Goal: Information Seeking & Learning: Learn about a topic

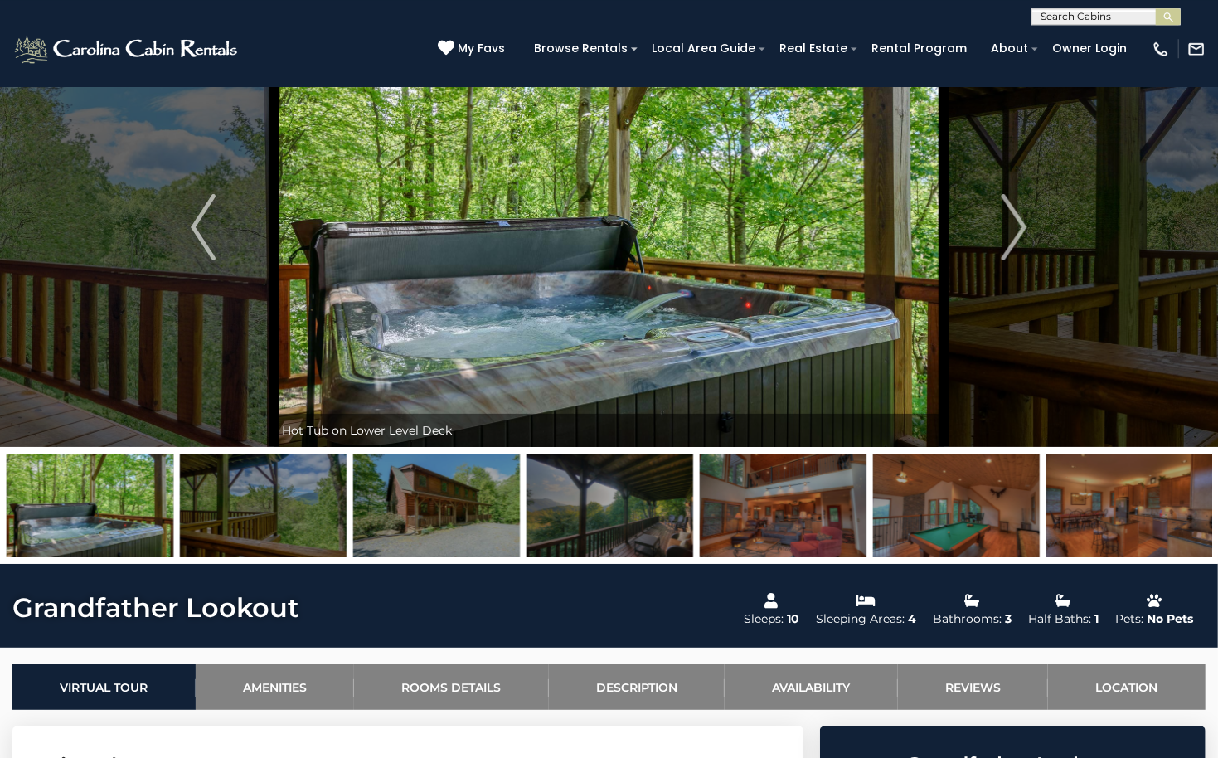
scroll to position [82, 0]
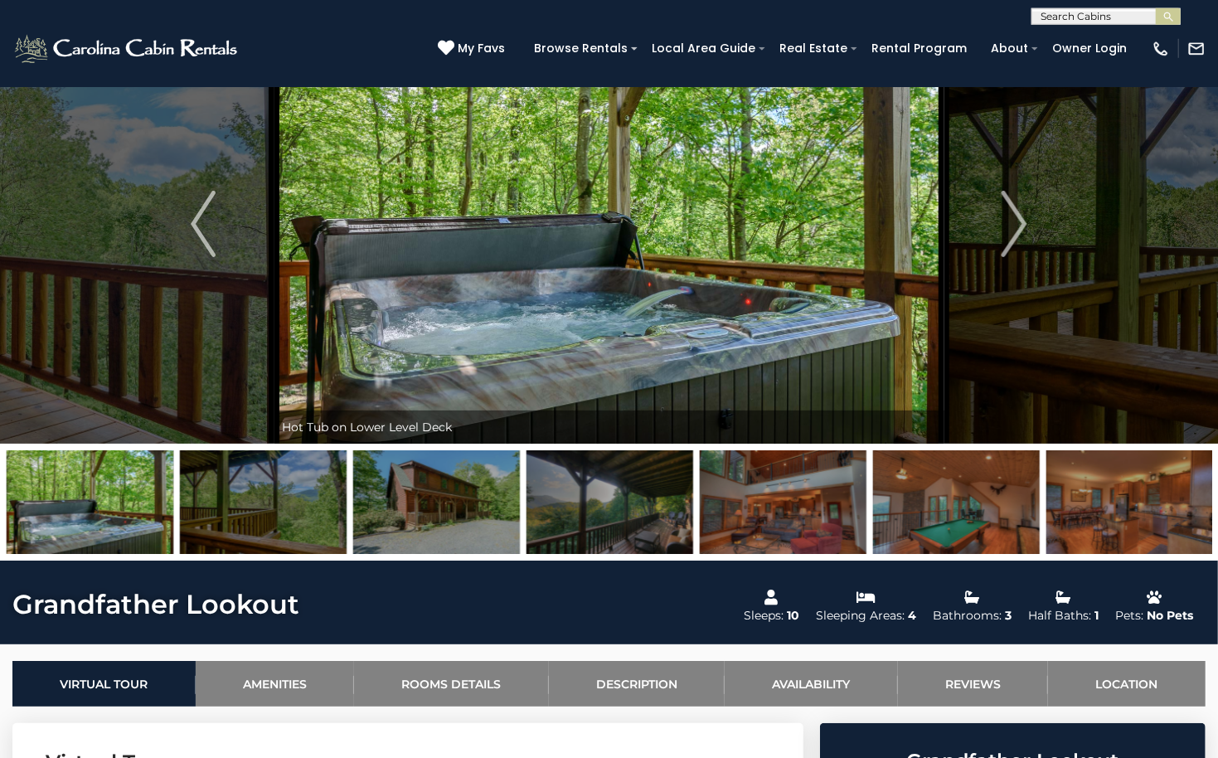
click at [938, 519] on img at bounding box center [956, 502] width 167 height 104
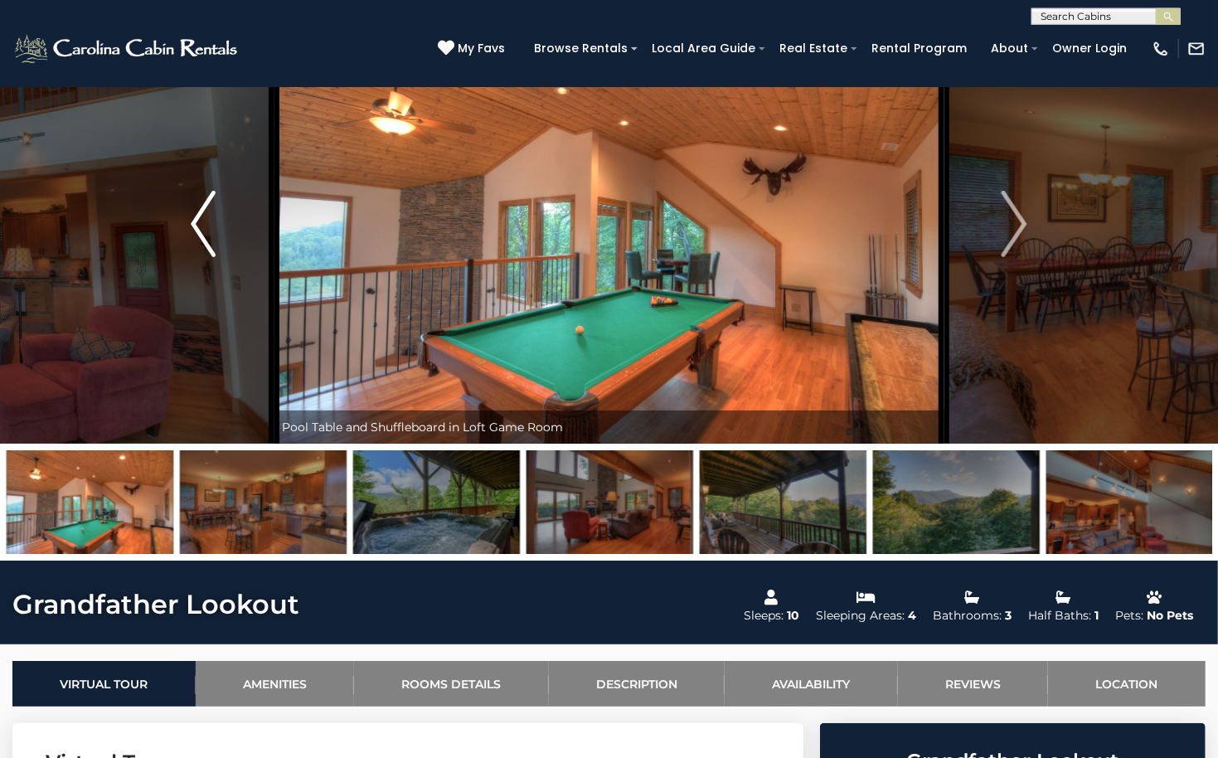
click at [211, 221] on img "Previous" at bounding box center [203, 224] width 25 height 66
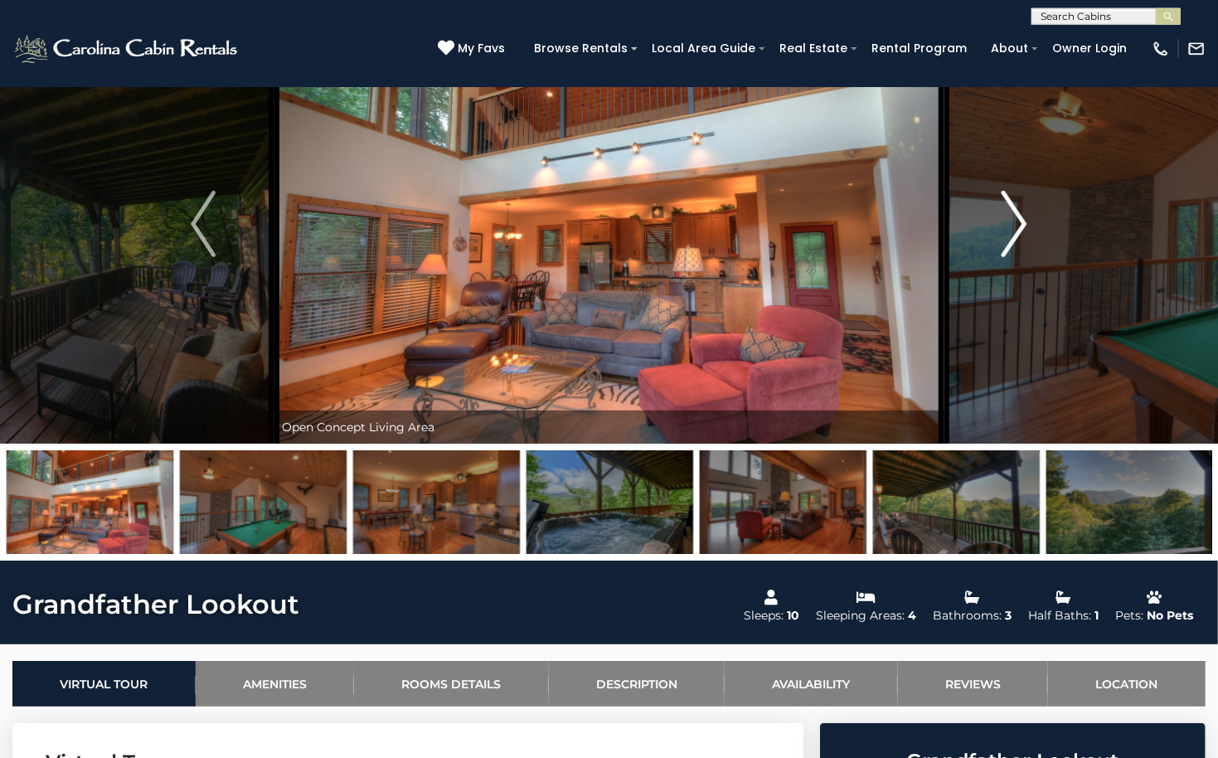
click at [1024, 217] on img "Next" at bounding box center [1014, 224] width 25 height 66
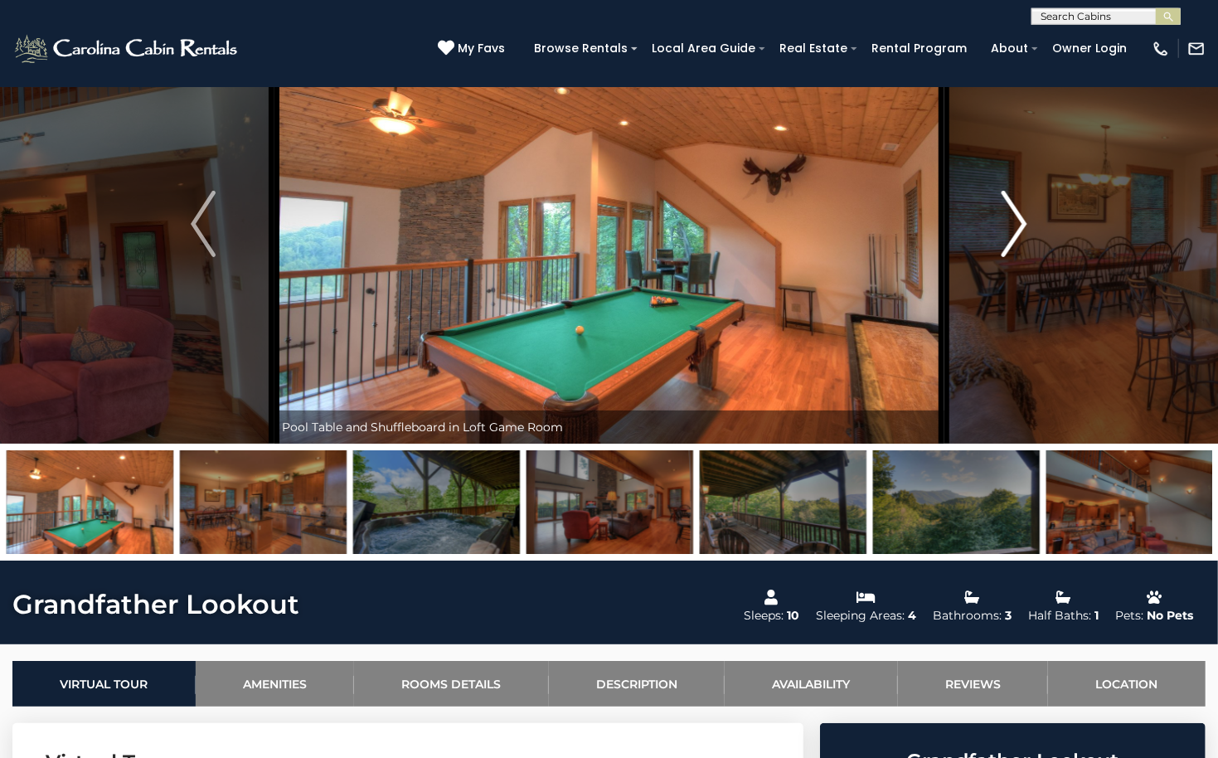
click at [1016, 218] on img "Next" at bounding box center [1014, 224] width 25 height 66
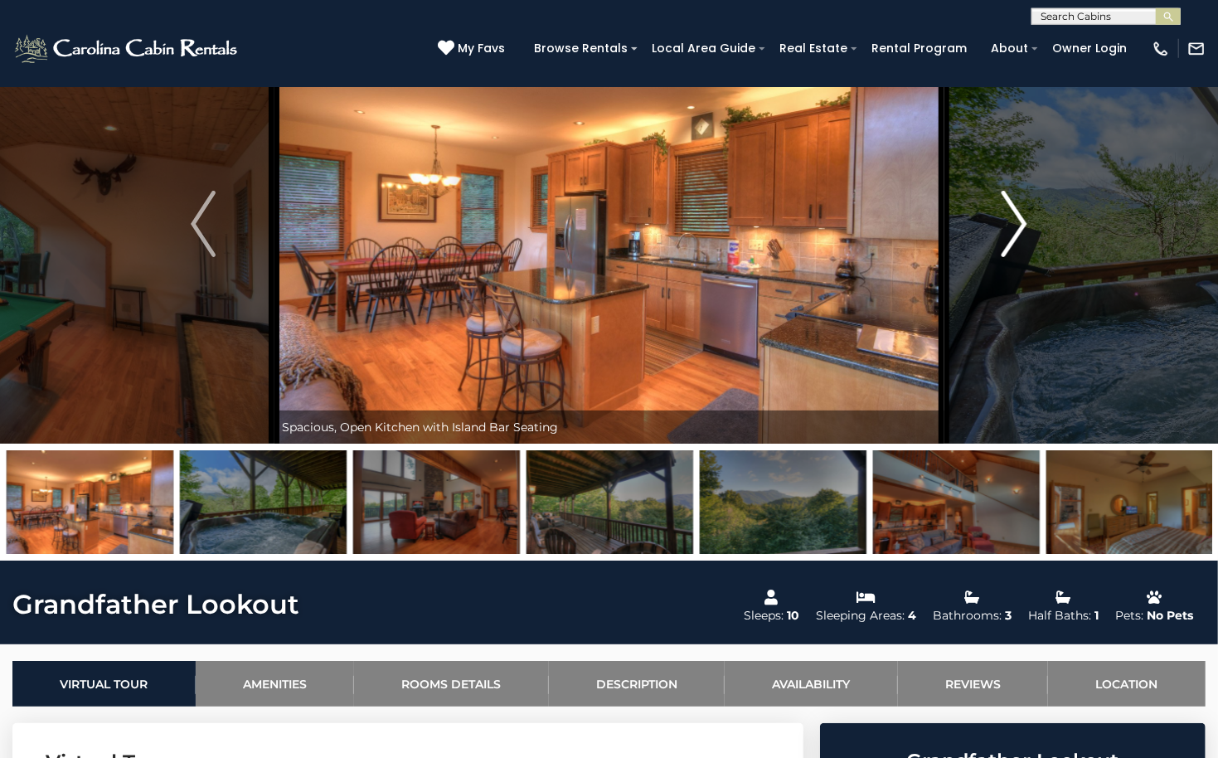
click at [1011, 217] on img "Next" at bounding box center [1014, 224] width 25 height 66
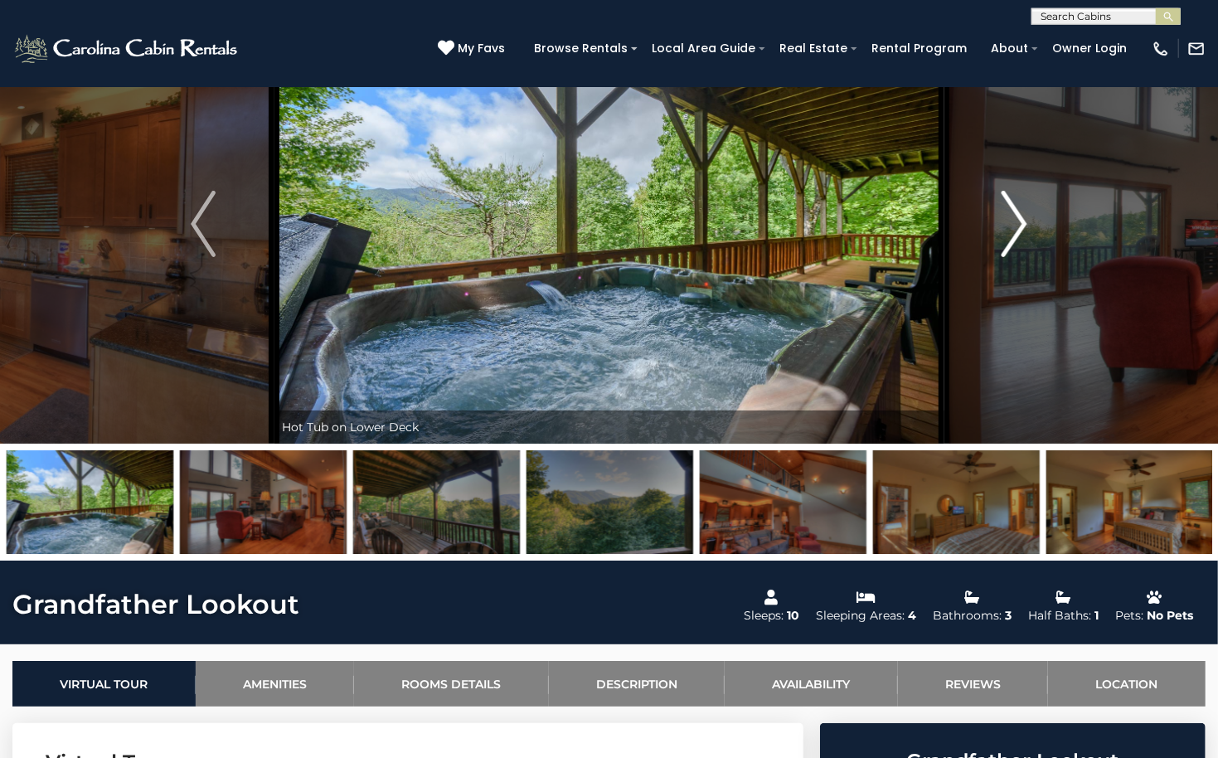
click at [1008, 216] on img "Next" at bounding box center [1014, 224] width 25 height 66
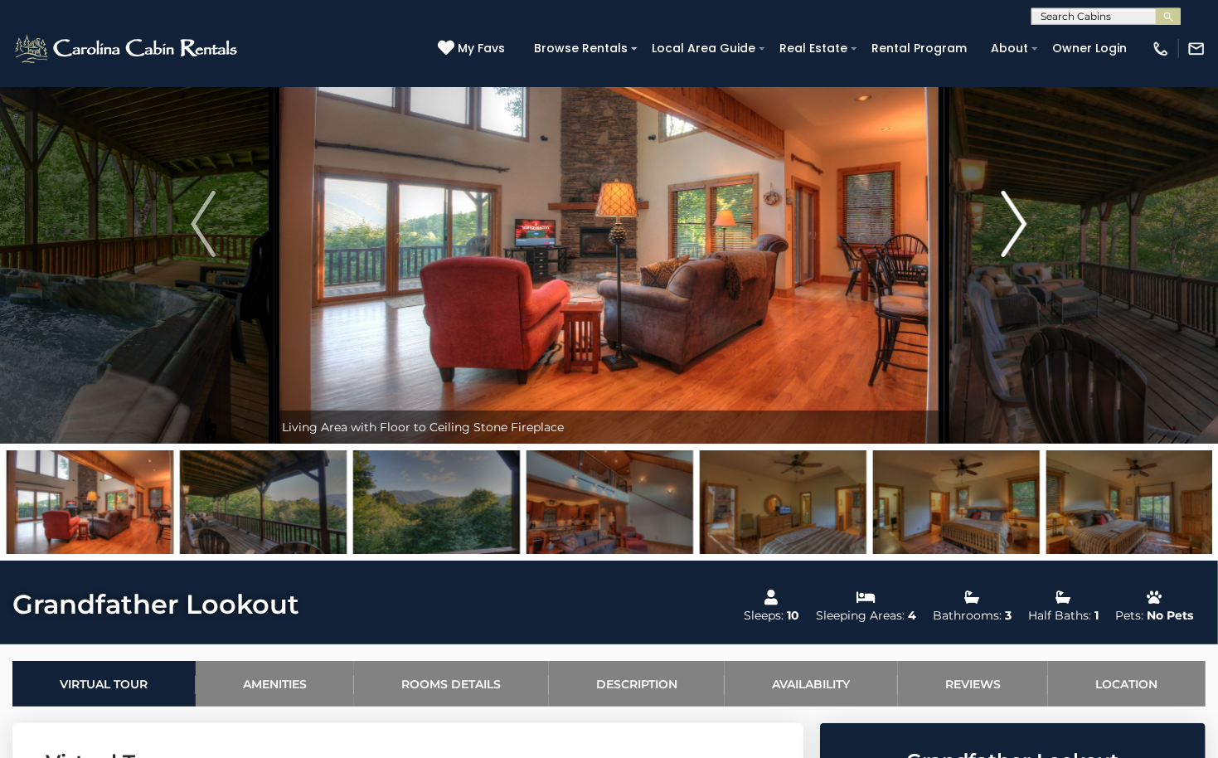
click at [1002, 216] on img "Next" at bounding box center [1014, 224] width 25 height 66
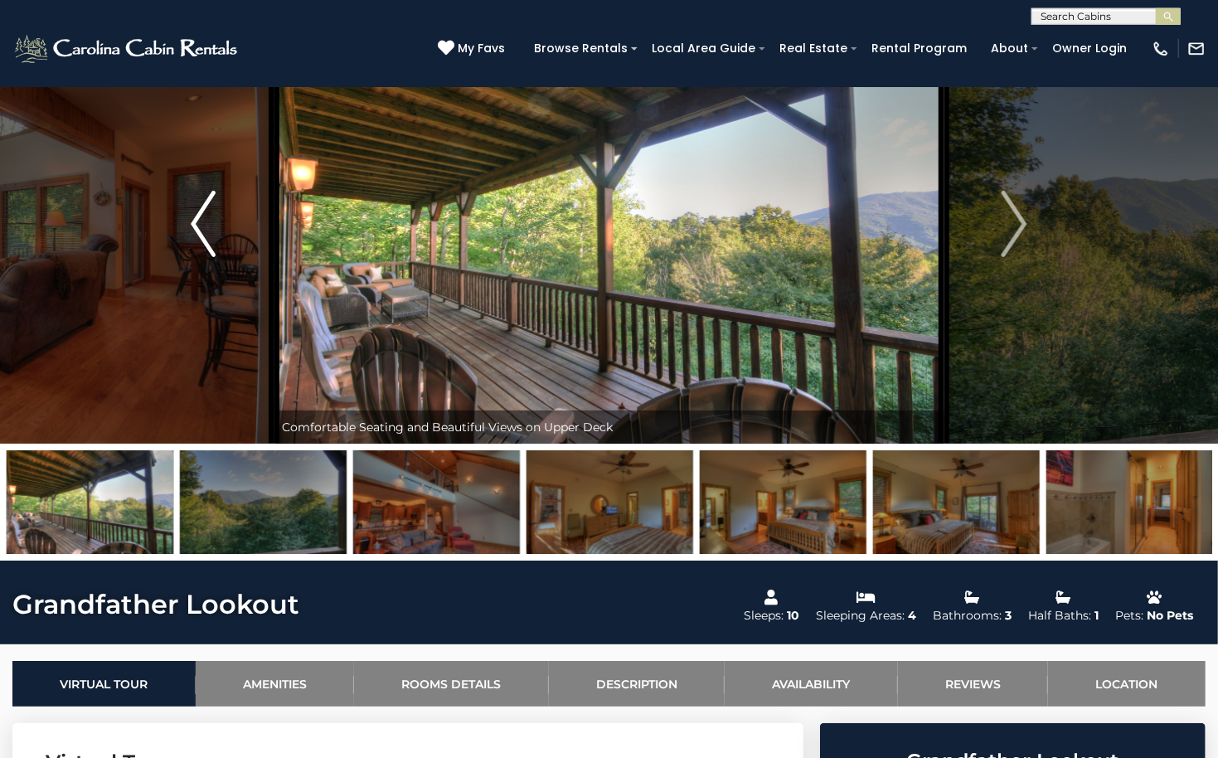
click at [195, 225] on img "Previous" at bounding box center [203, 224] width 25 height 66
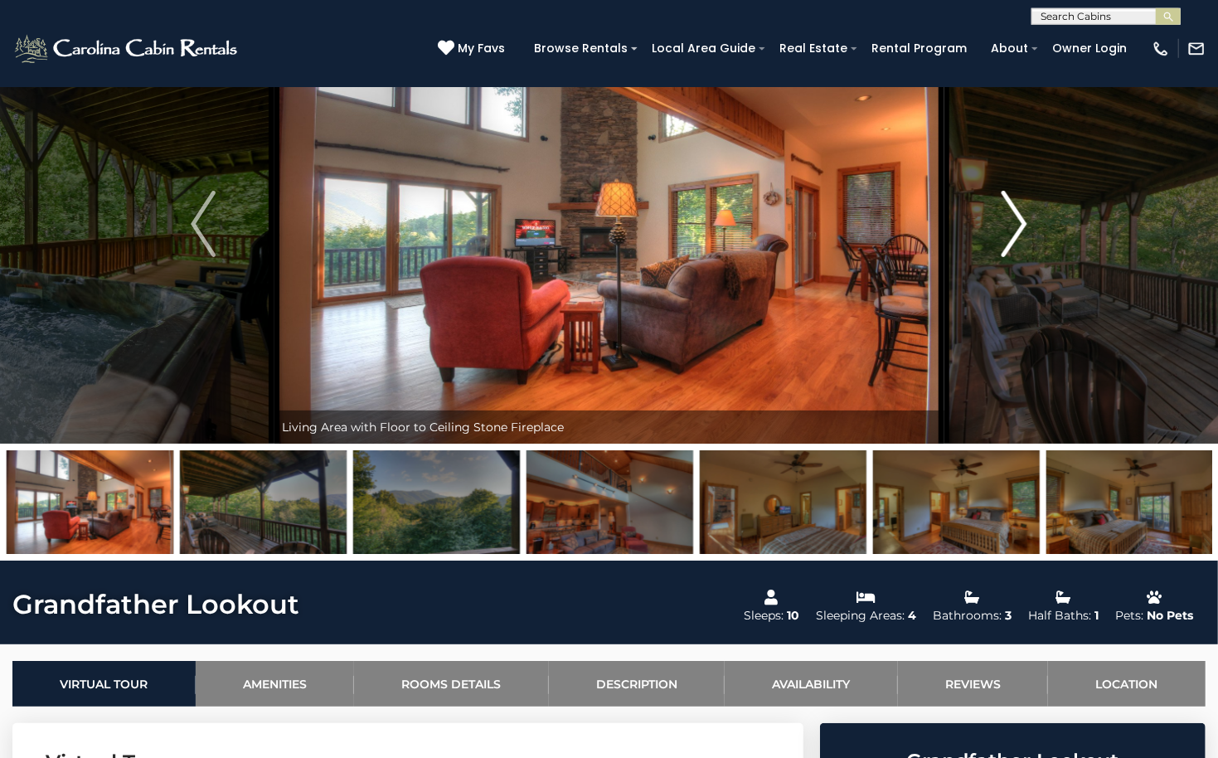
click at [1022, 214] on img "Next" at bounding box center [1014, 224] width 25 height 66
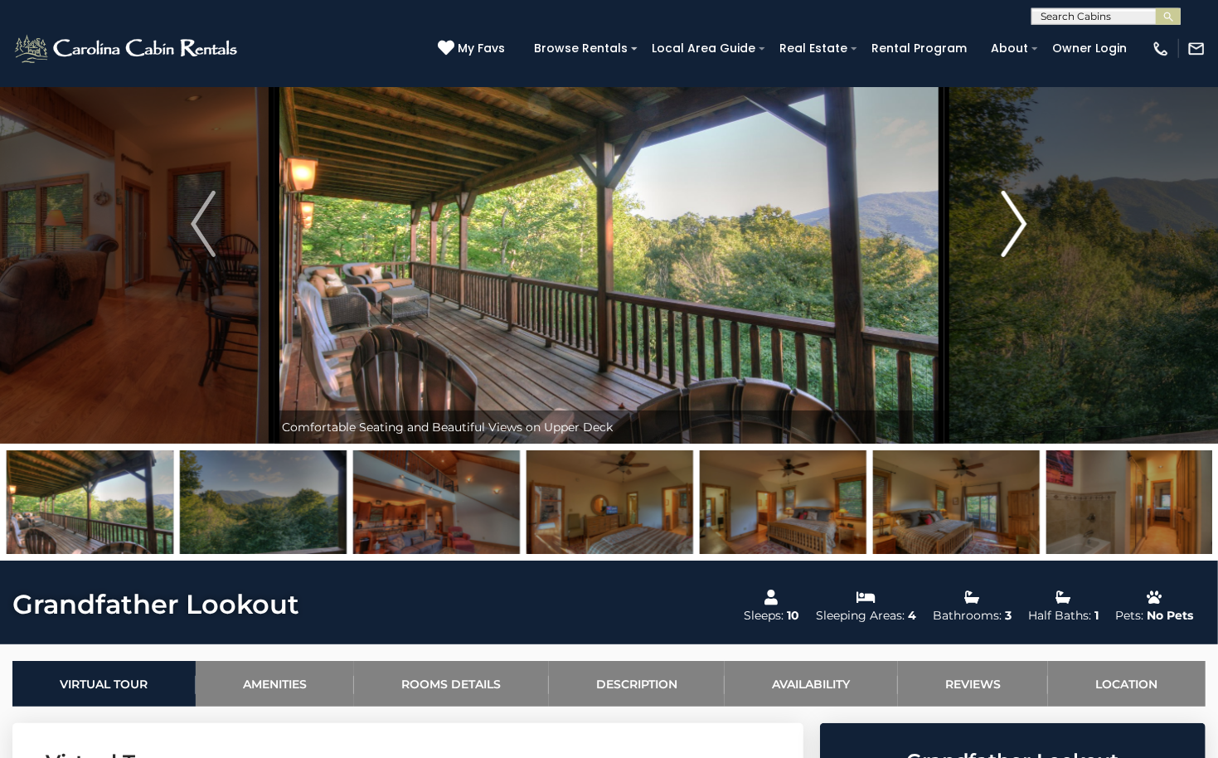
click at [1022, 214] on img "Next" at bounding box center [1014, 224] width 25 height 66
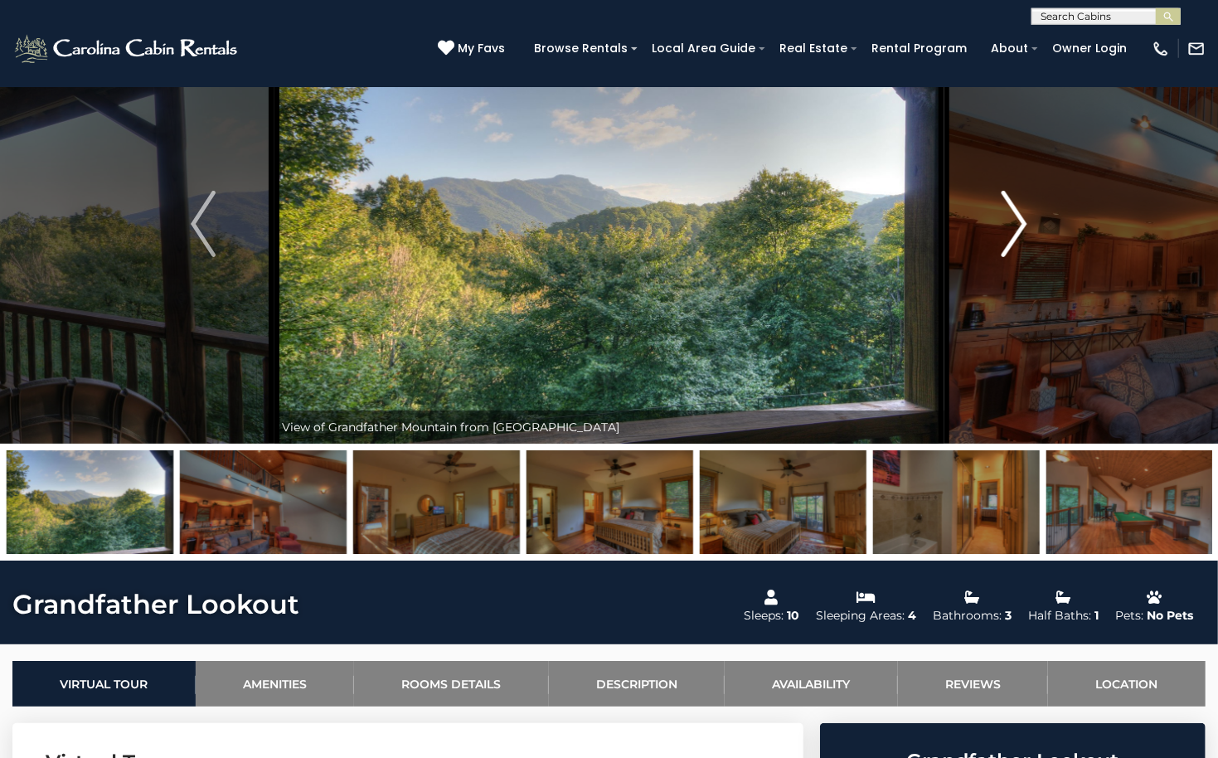
click at [1020, 214] on img "Next" at bounding box center [1014, 224] width 25 height 66
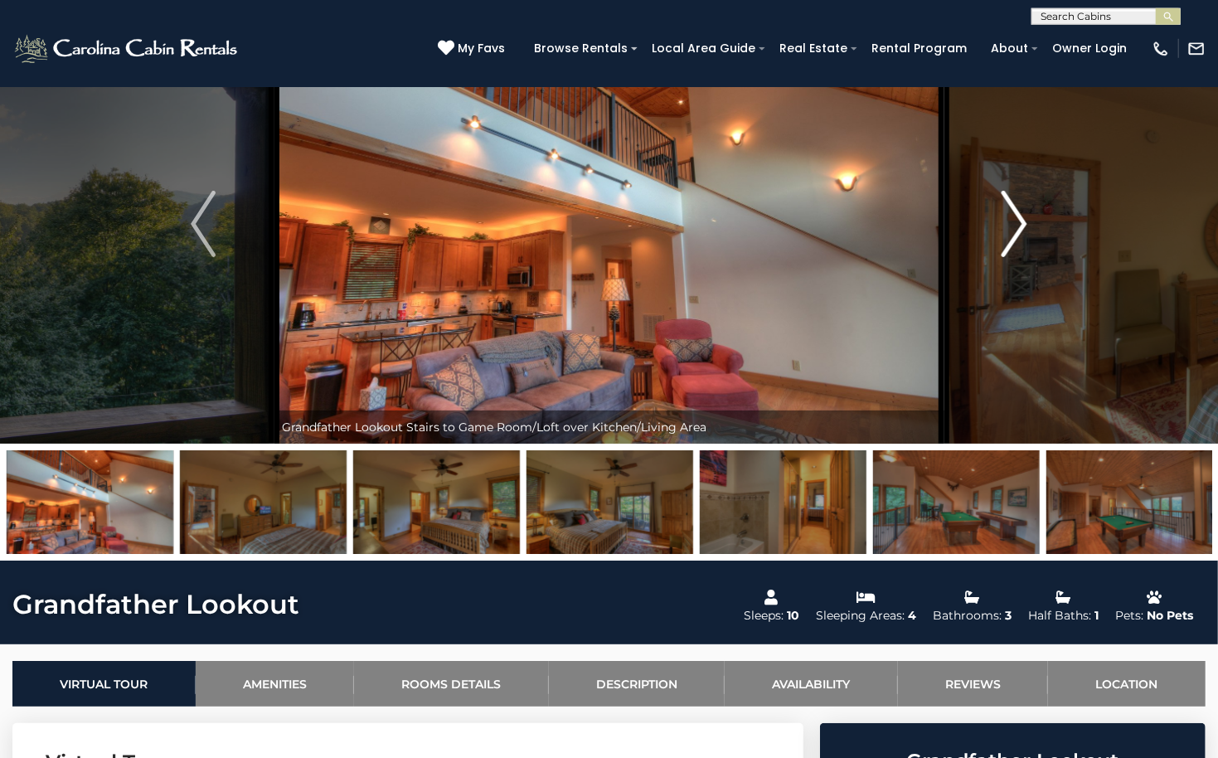
click at [1015, 217] on img "Next" at bounding box center [1014, 224] width 25 height 66
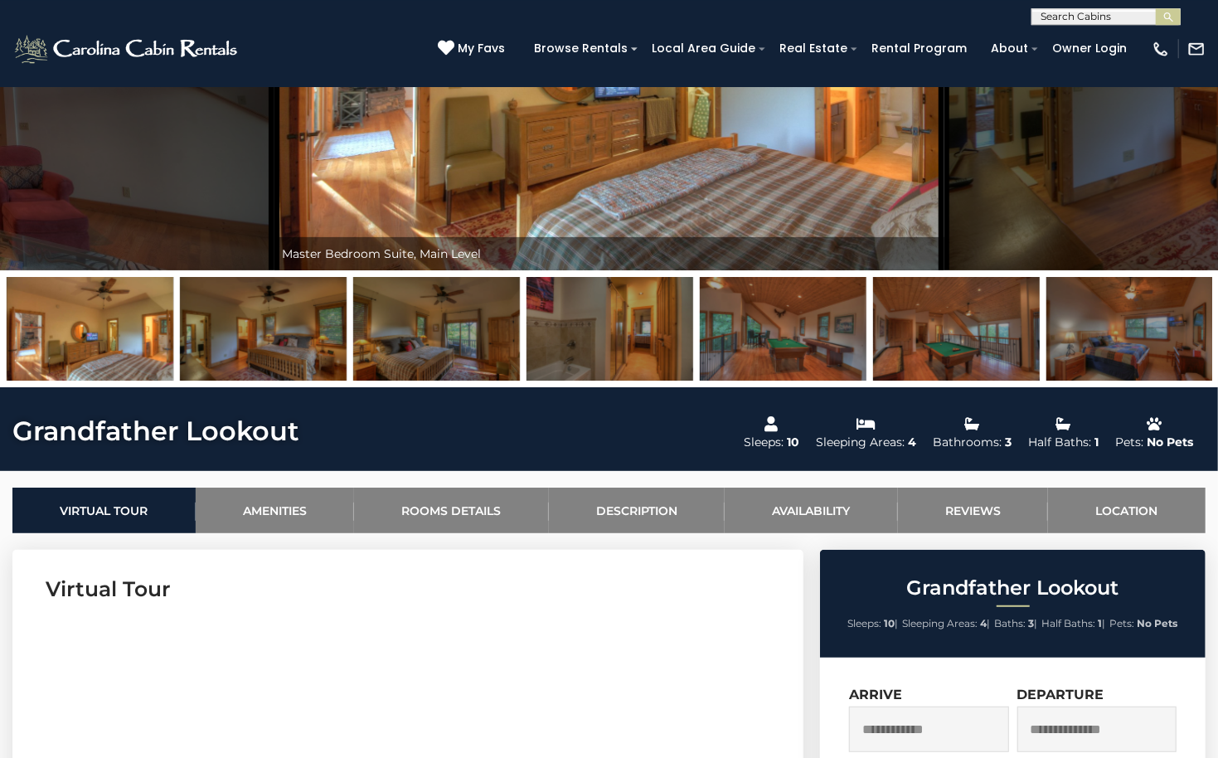
scroll to position [0, 0]
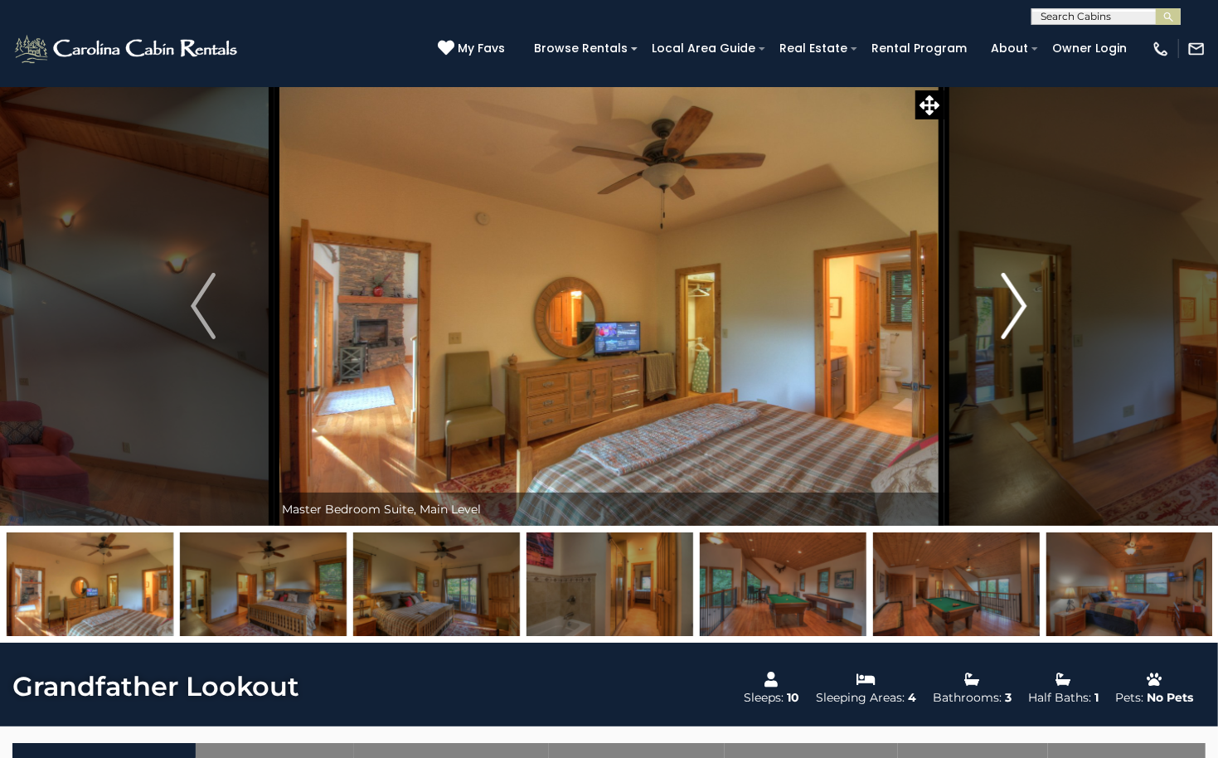
click at [1028, 291] on button "Next" at bounding box center [1014, 305] width 142 height 439
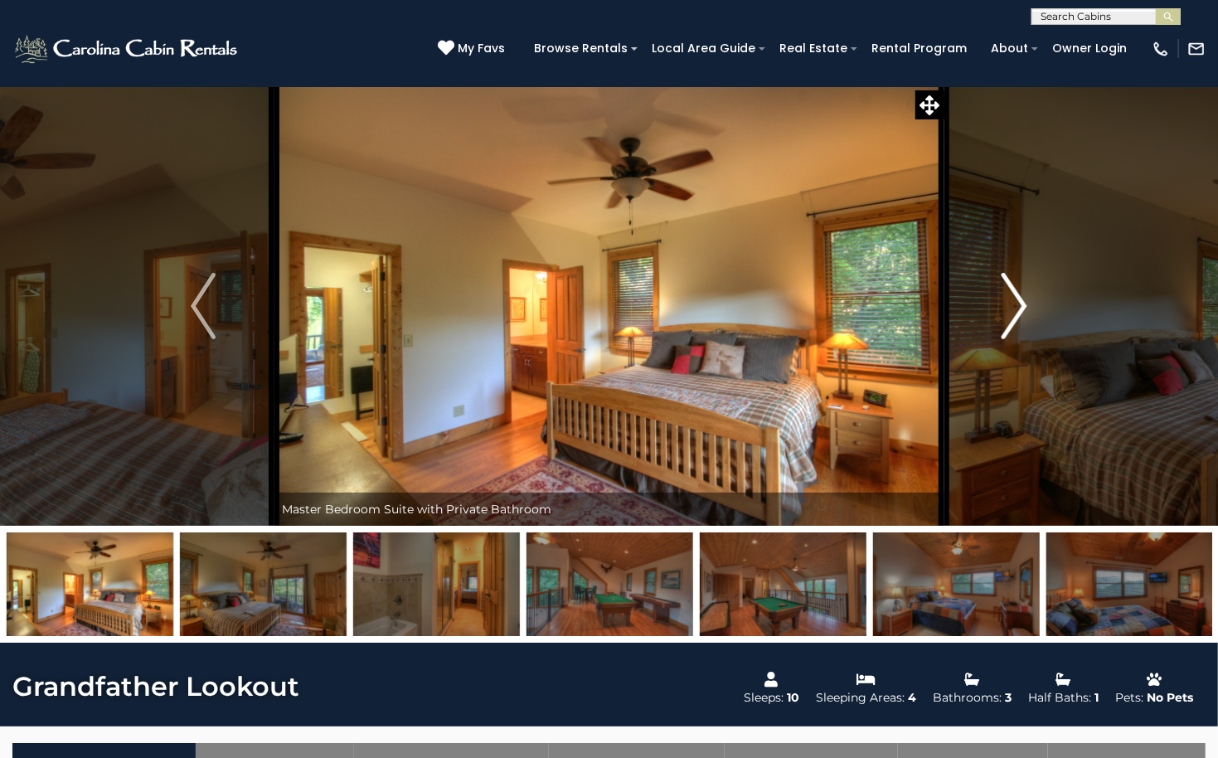
click at [1009, 295] on img "Next" at bounding box center [1014, 306] width 25 height 66
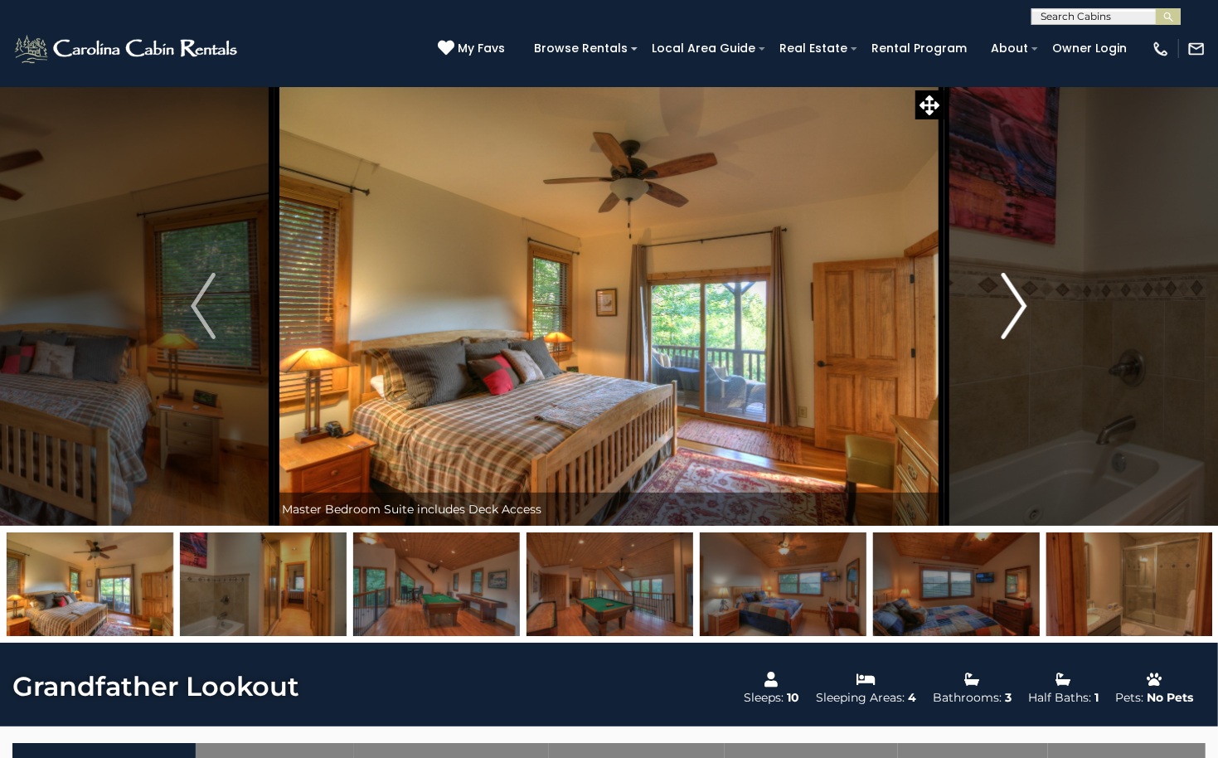
click at [1009, 295] on img "Next" at bounding box center [1014, 306] width 25 height 66
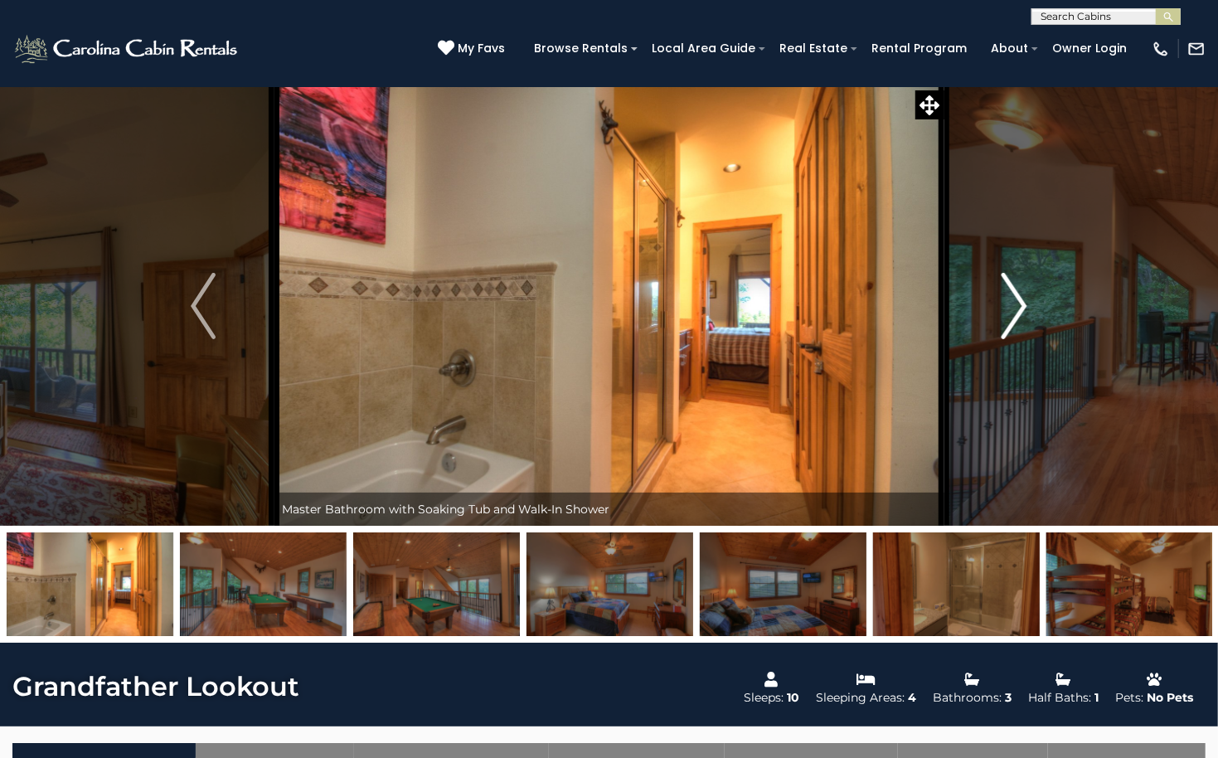
click at [1009, 295] on img "Next" at bounding box center [1014, 306] width 25 height 66
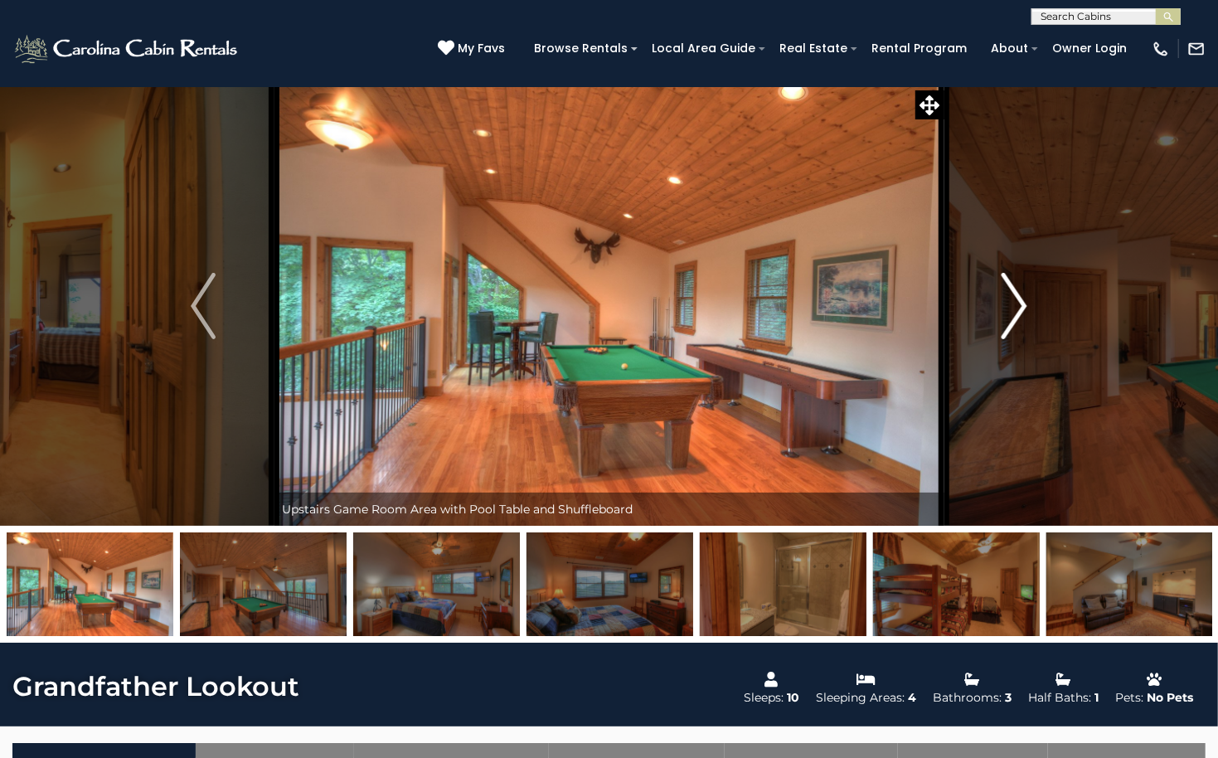
click at [1009, 295] on img "Next" at bounding box center [1014, 306] width 25 height 66
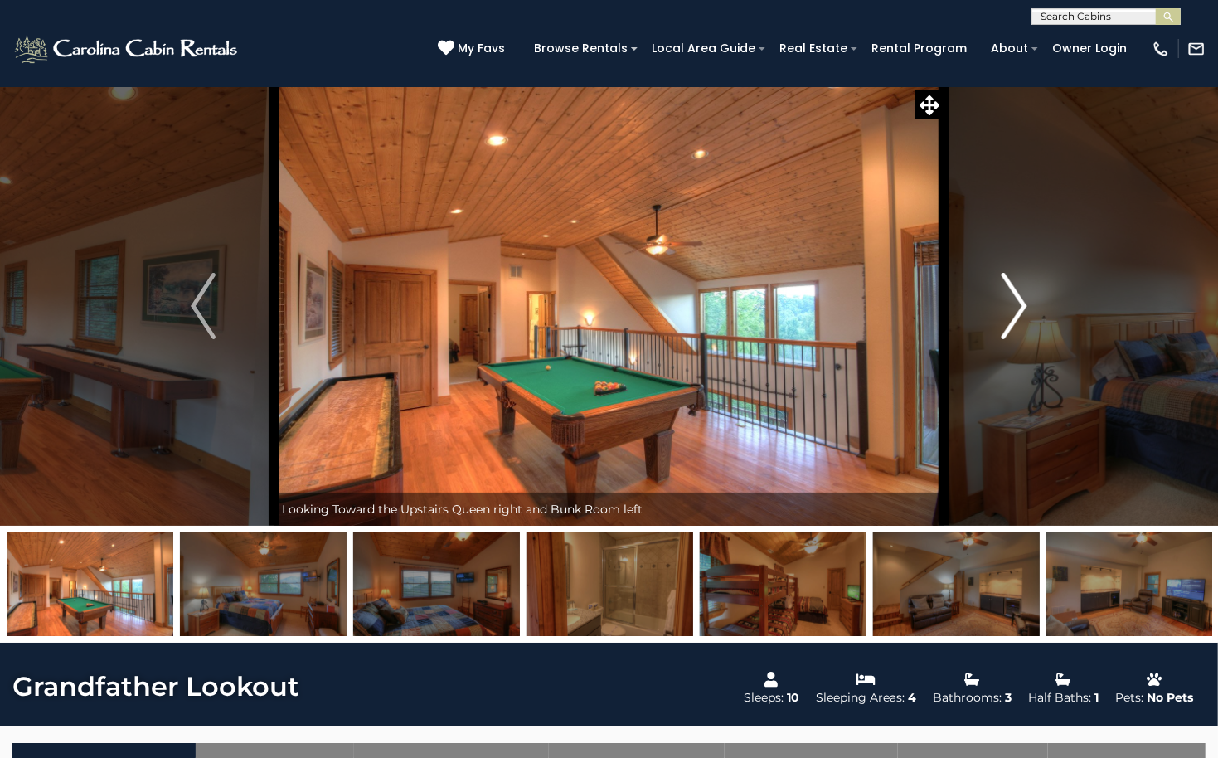
click at [1009, 295] on img "Next" at bounding box center [1014, 306] width 25 height 66
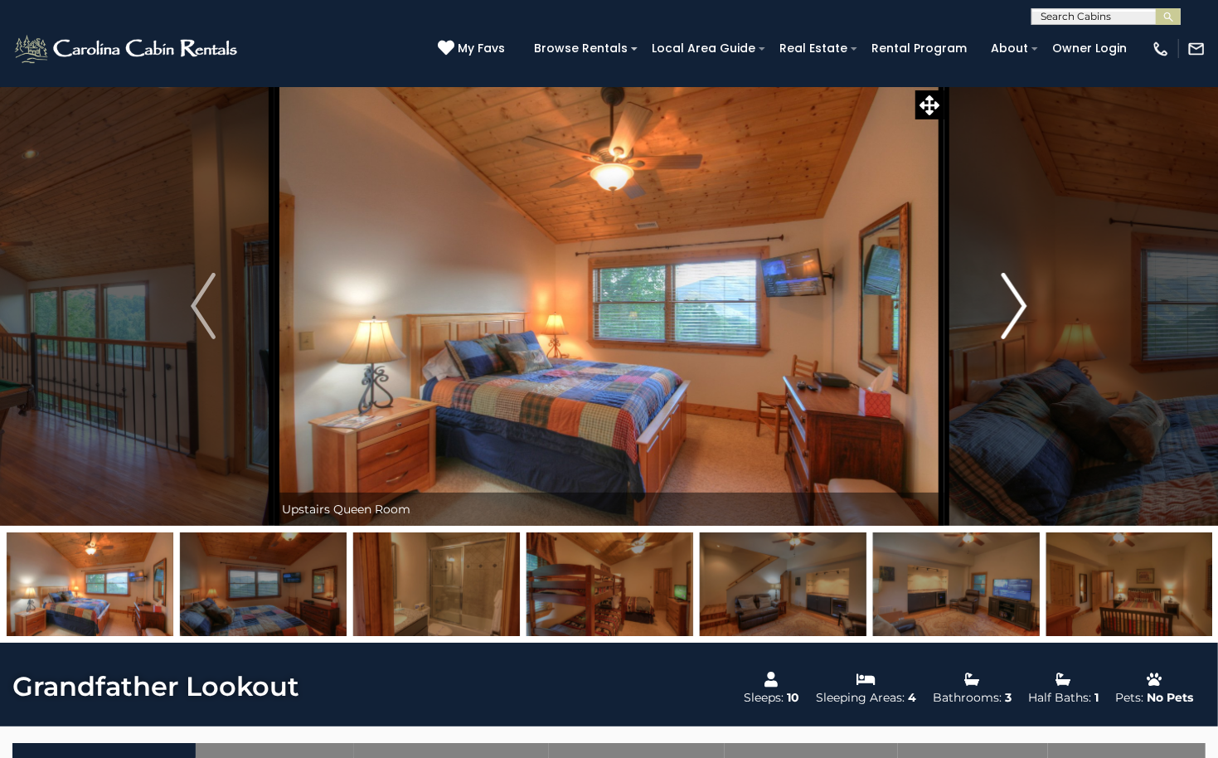
click at [1009, 295] on img "Next" at bounding box center [1014, 306] width 25 height 66
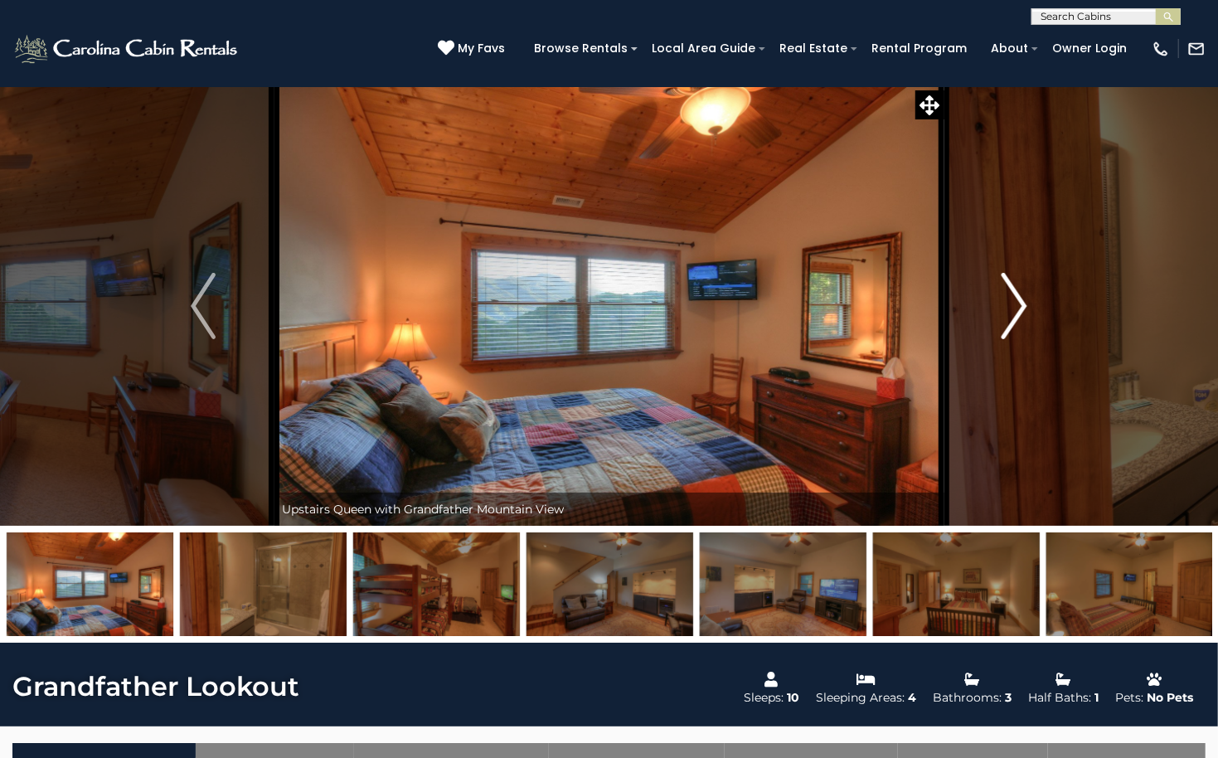
click at [1009, 295] on img "Next" at bounding box center [1014, 306] width 25 height 66
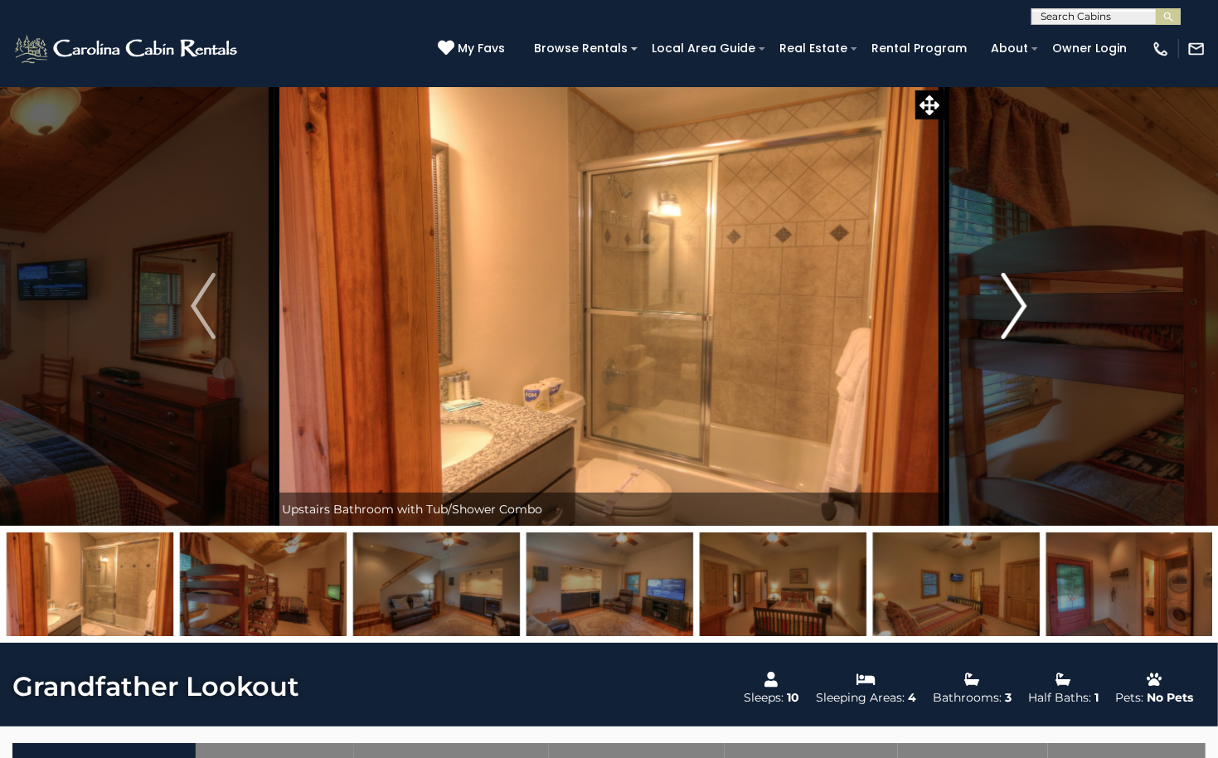
click at [1009, 295] on img "Next" at bounding box center [1014, 306] width 25 height 66
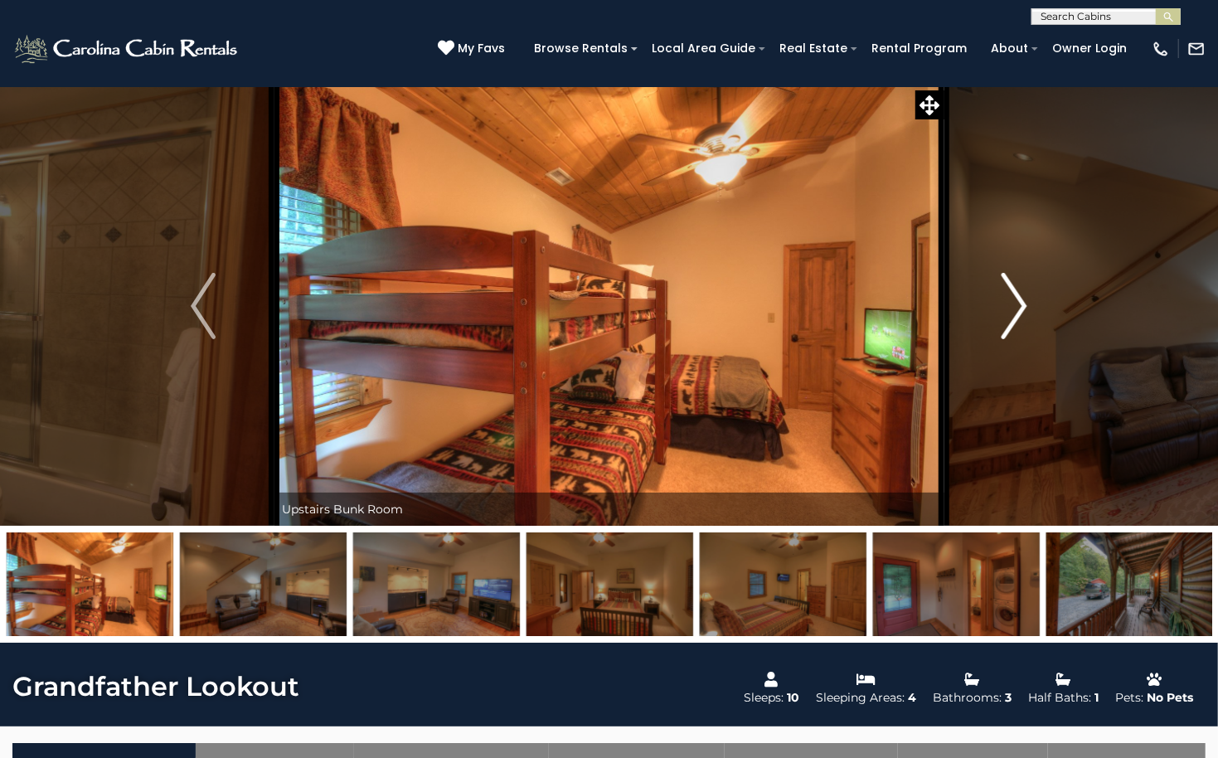
click at [1009, 295] on img "Next" at bounding box center [1014, 306] width 25 height 66
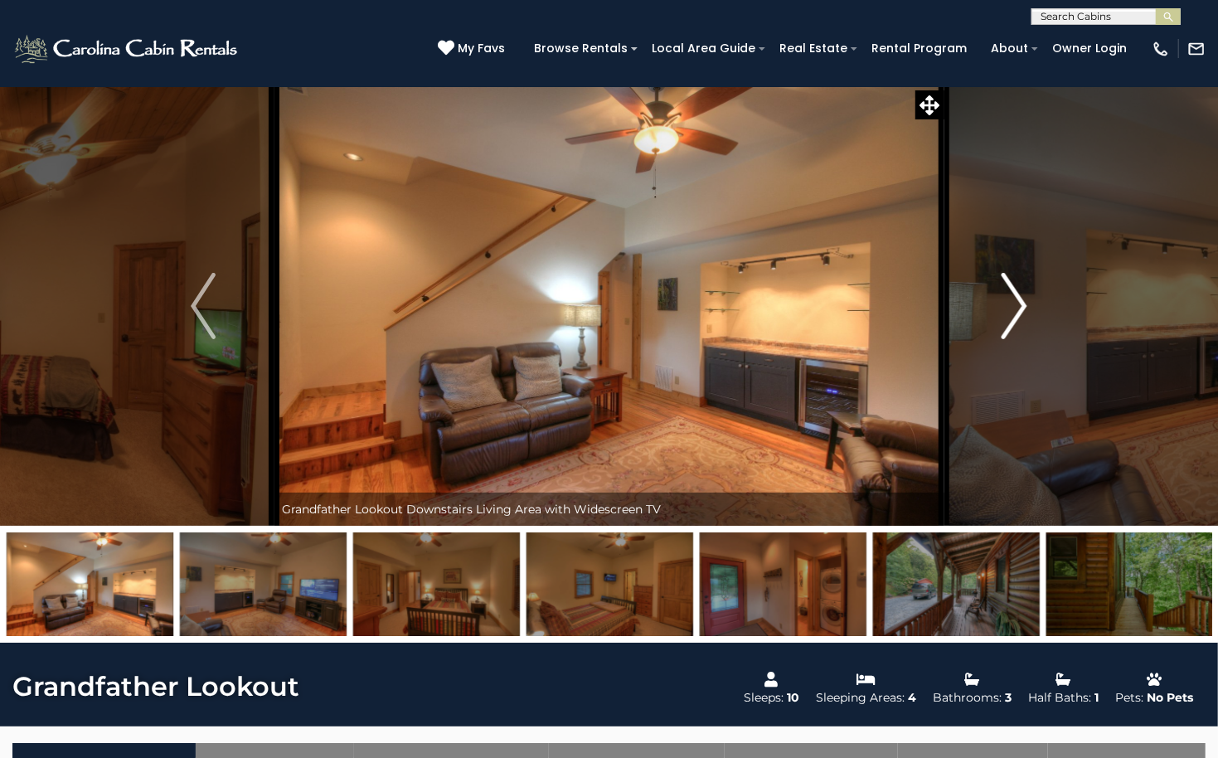
click at [1009, 295] on img "Next" at bounding box center [1014, 306] width 25 height 66
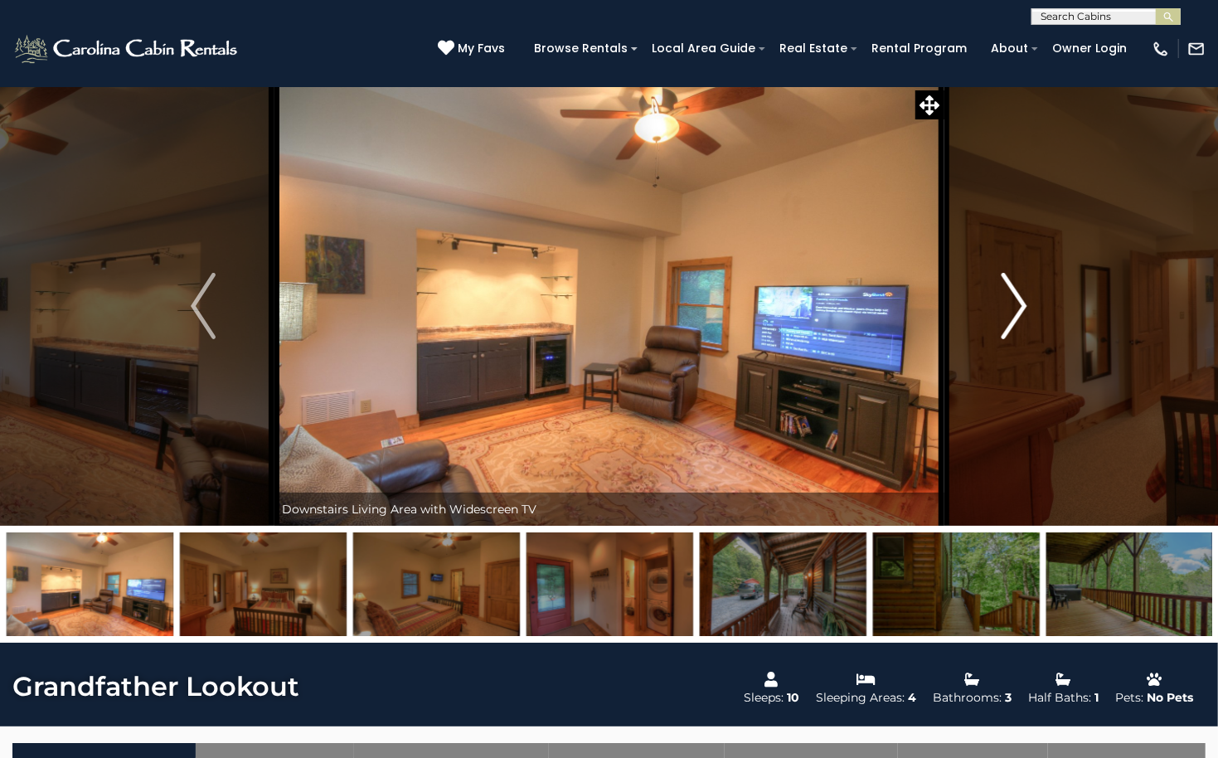
click at [1010, 303] on img "Next" at bounding box center [1014, 306] width 25 height 66
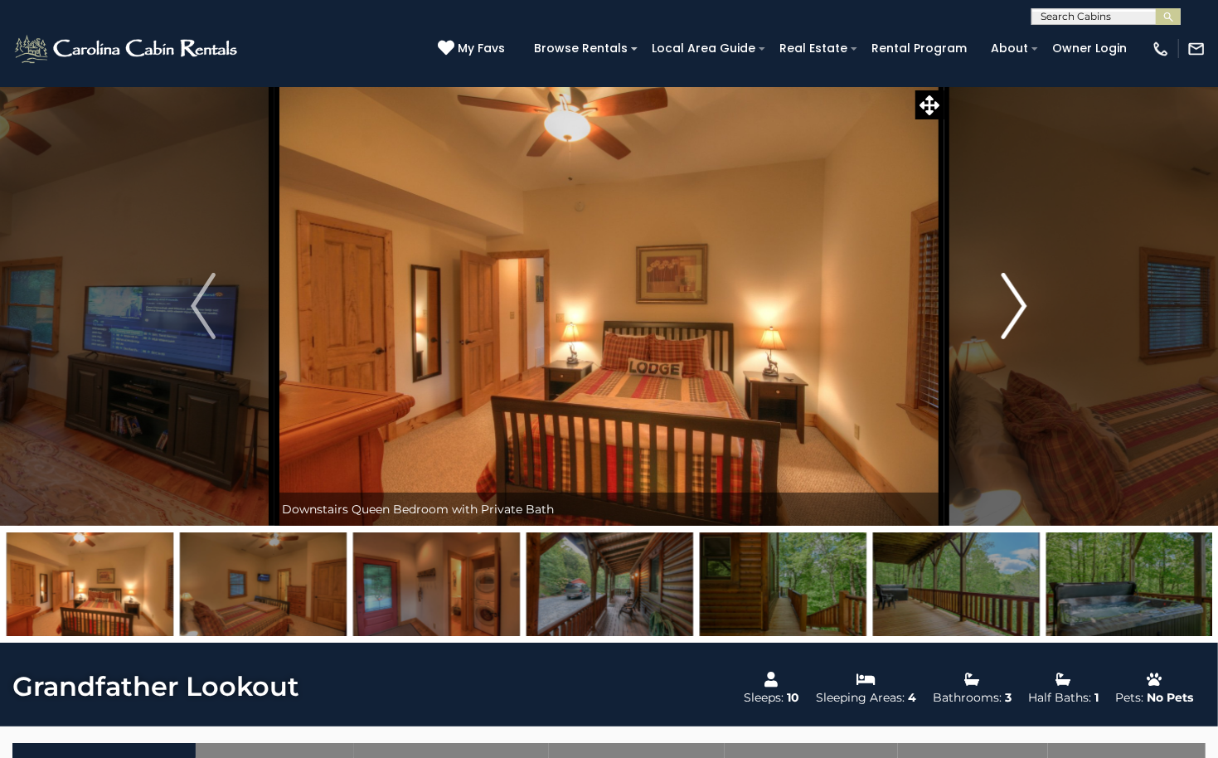
click at [1010, 303] on img "Next" at bounding box center [1014, 306] width 25 height 66
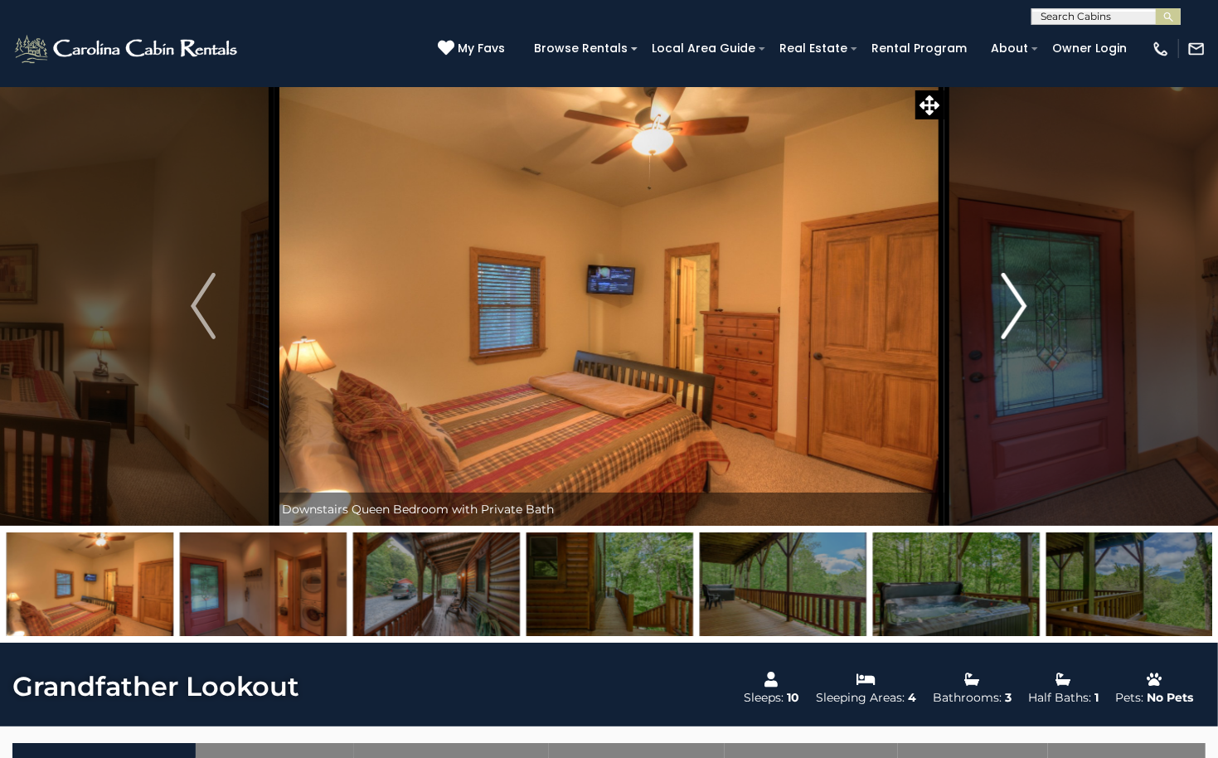
click at [1011, 306] on img "Next" at bounding box center [1014, 306] width 25 height 66
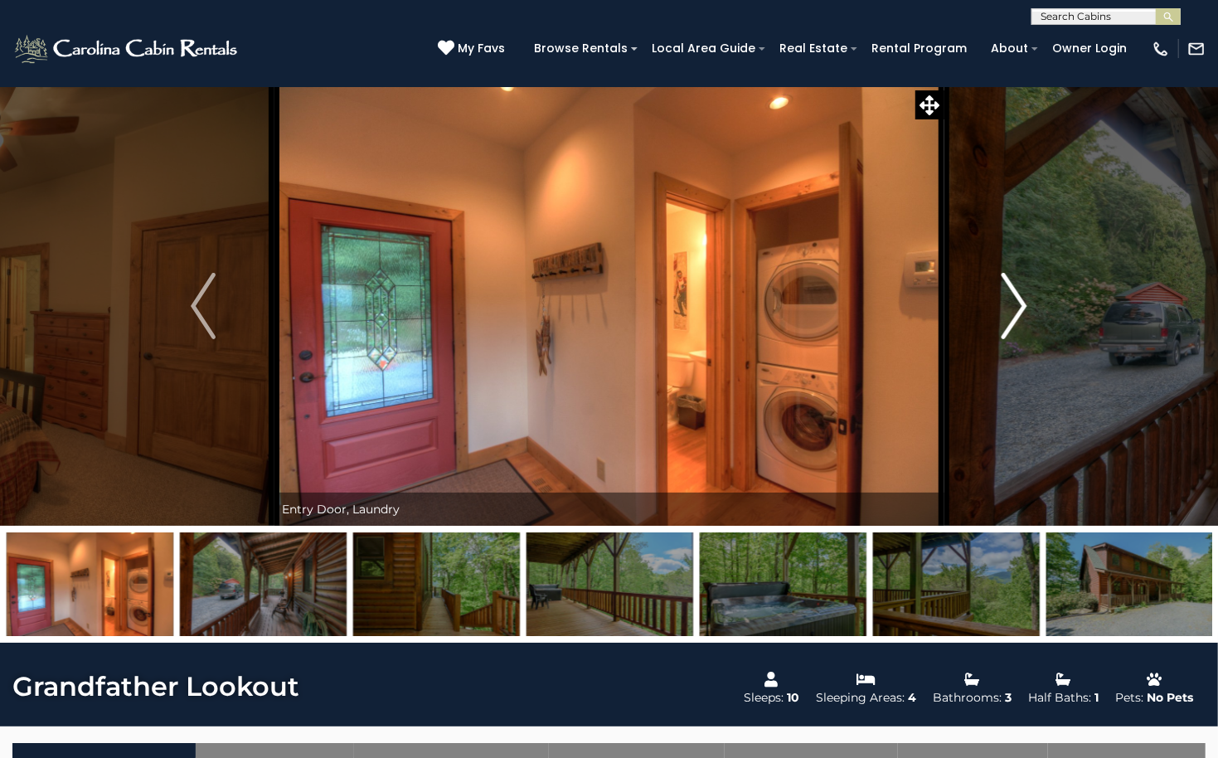
click at [1020, 316] on img "Next" at bounding box center [1014, 306] width 25 height 66
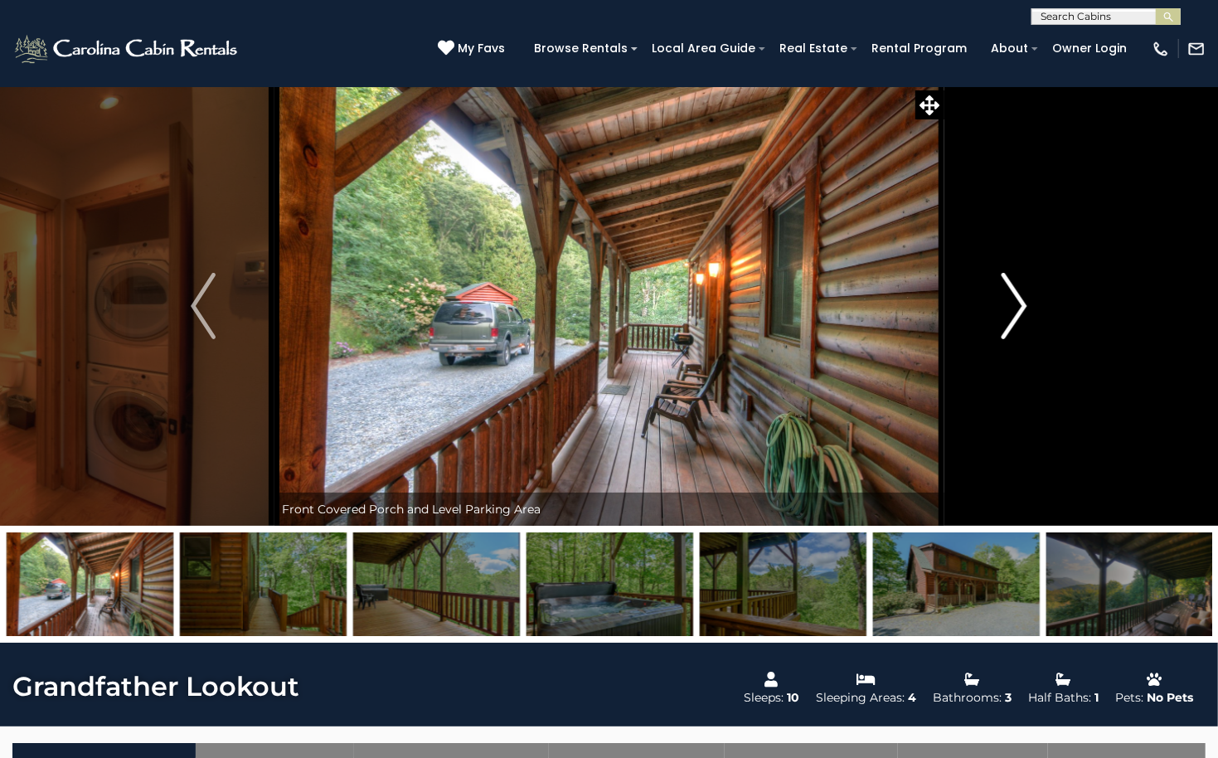
click at [1022, 319] on img "Next" at bounding box center [1014, 306] width 25 height 66
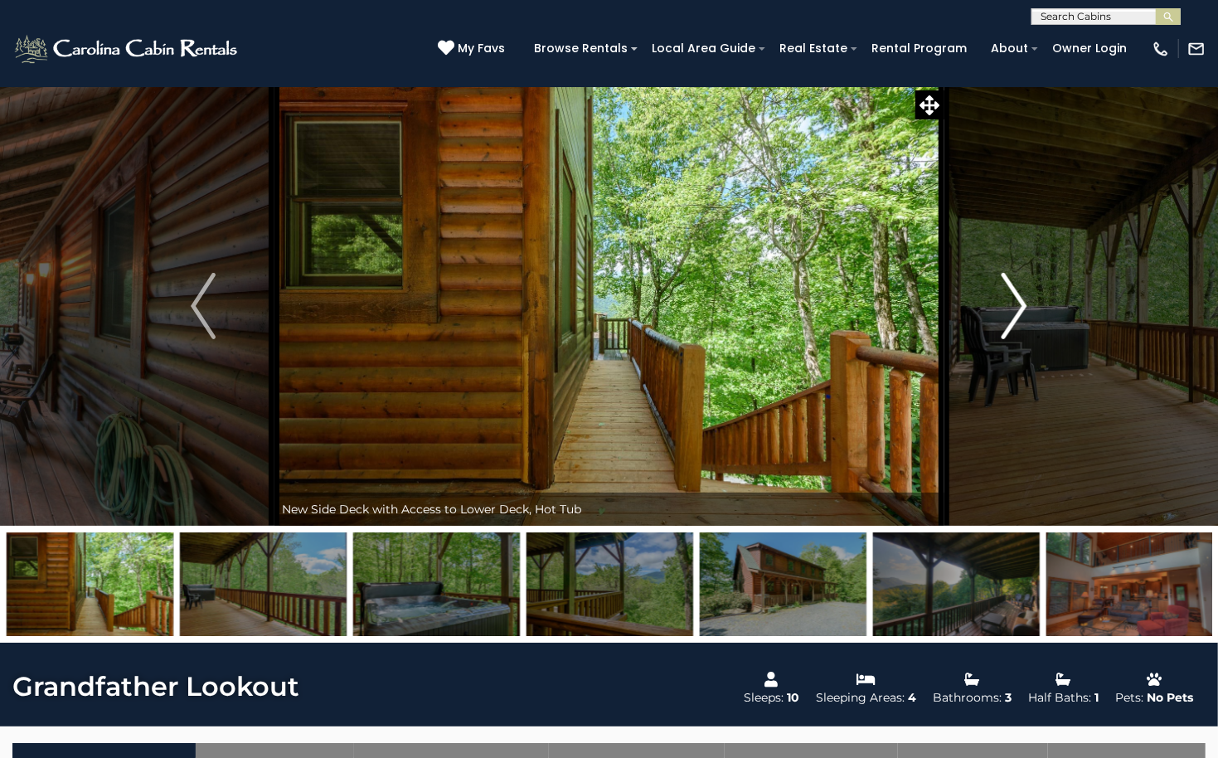
click at [1022, 319] on img "Next" at bounding box center [1014, 306] width 25 height 66
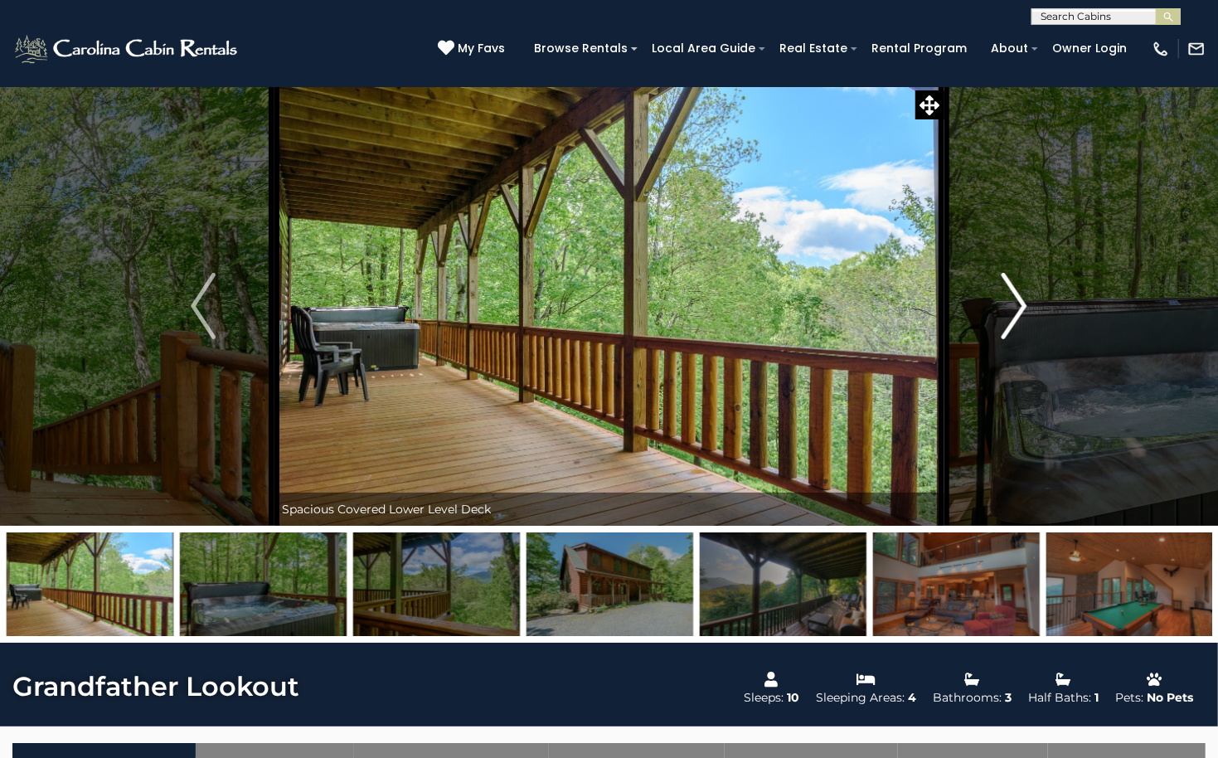
click at [1034, 318] on button "Next" at bounding box center [1014, 305] width 142 height 439
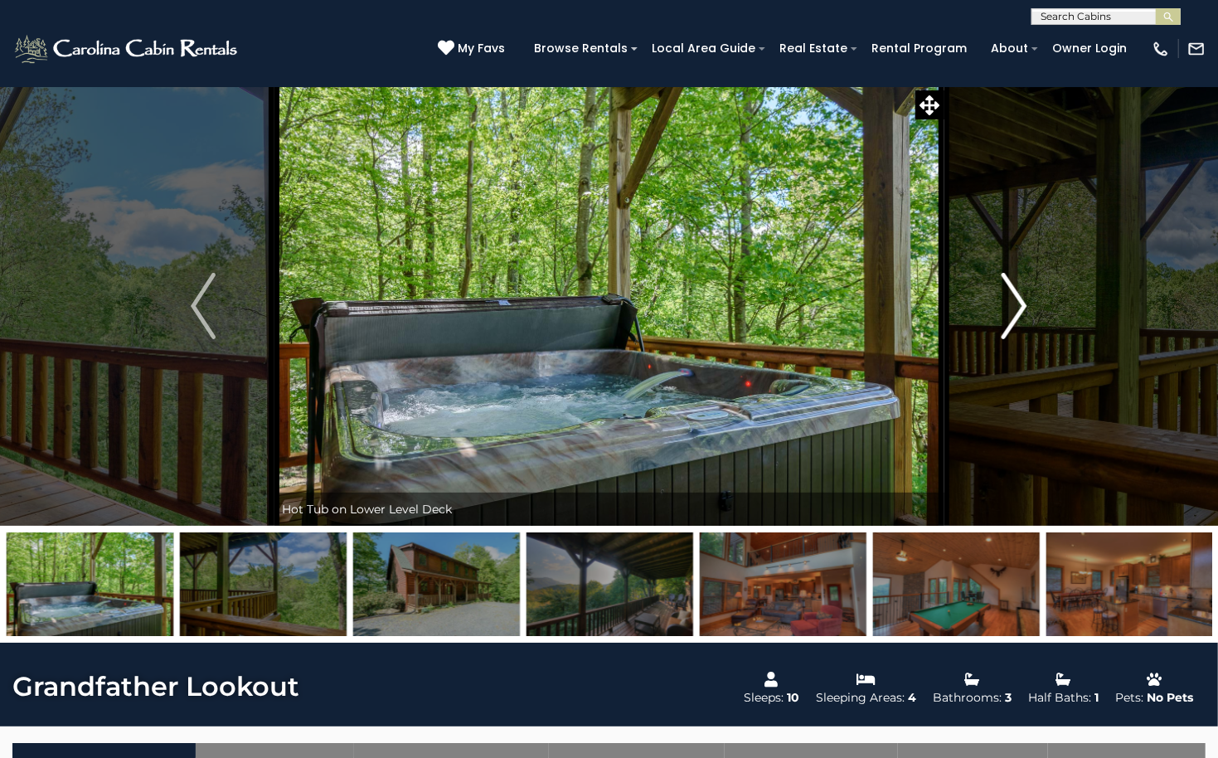
click at [1036, 317] on button "Next" at bounding box center [1014, 305] width 142 height 439
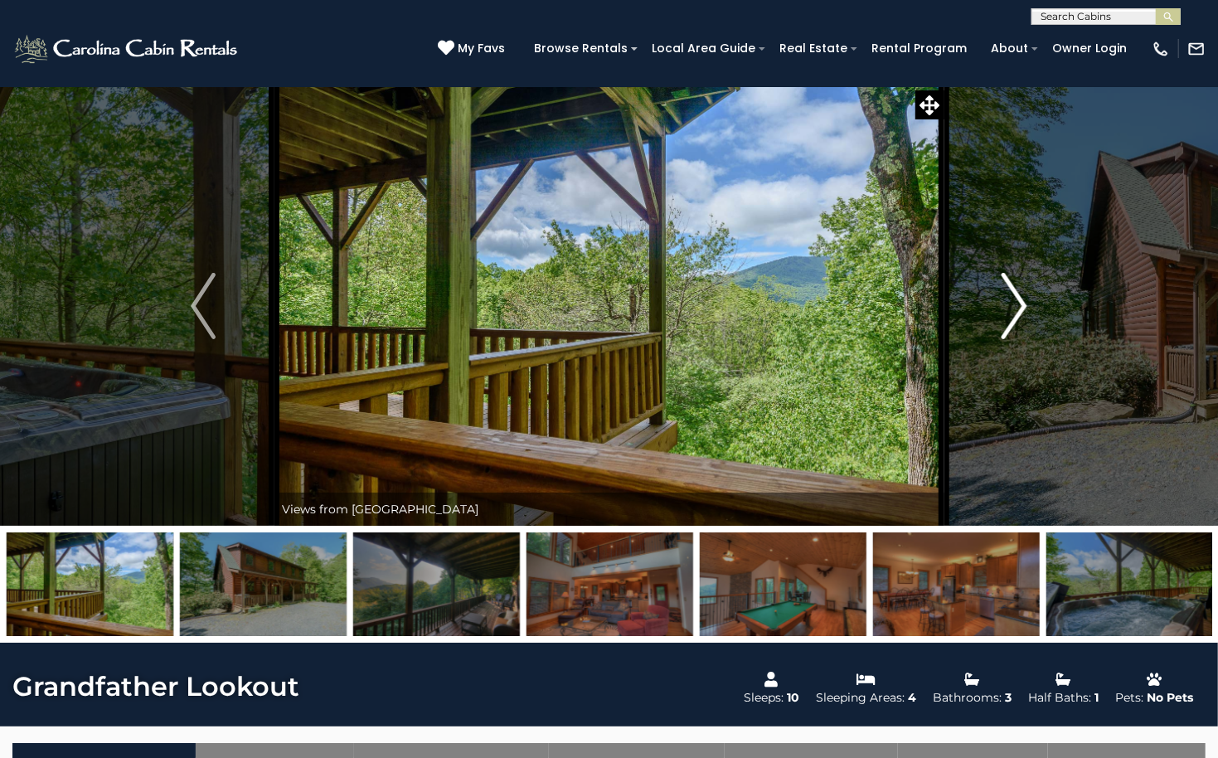
click at [1036, 317] on button "Next" at bounding box center [1014, 305] width 142 height 439
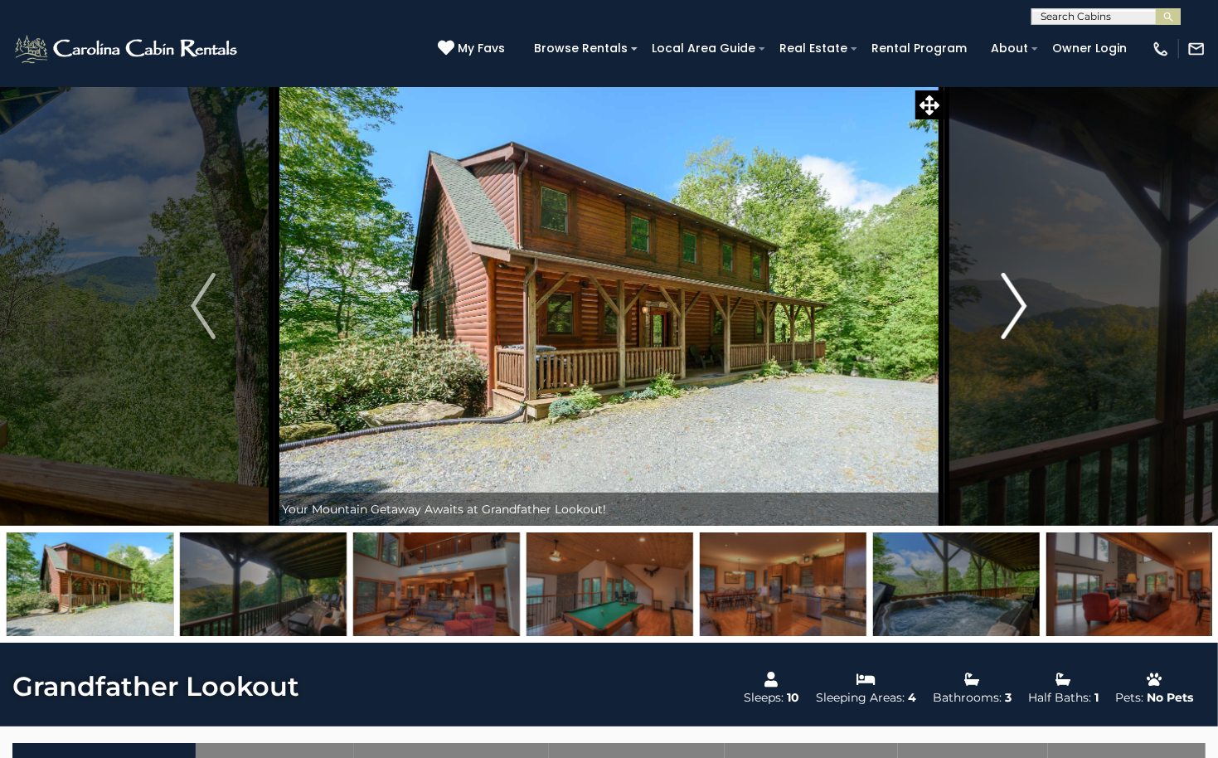
click at [1036, 317] on button "Next" at bounding box center [1014, 305] width 142 height 439
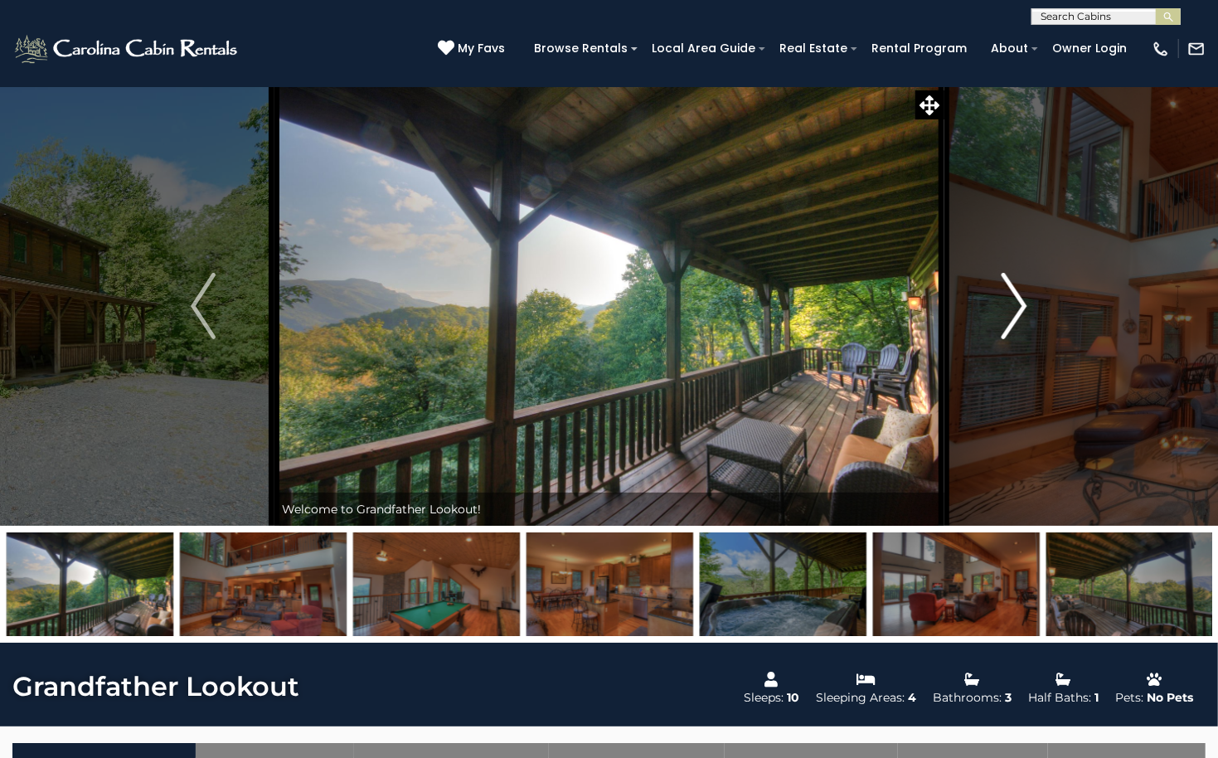
click at [1036, 317] on button "Next" at bounding box center [1014, 305] width 142 height 439
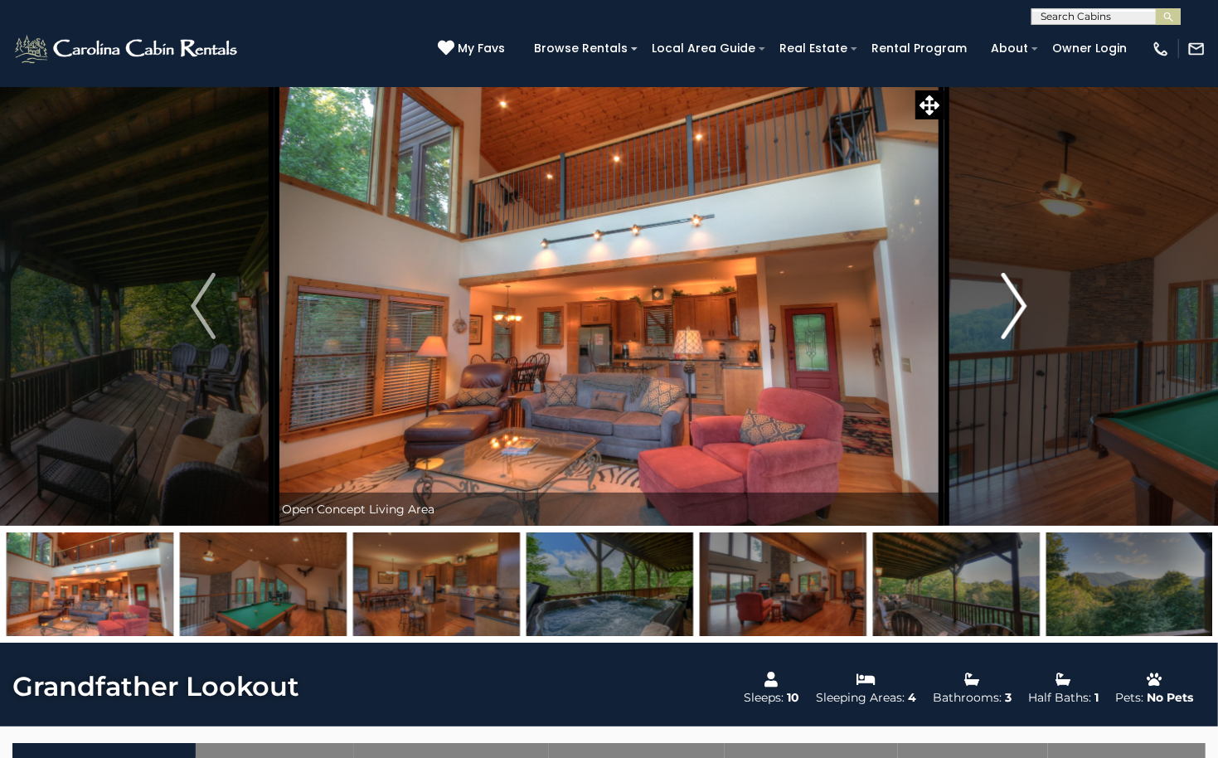
click at [1036, 317] on button "Next" at bounding box center [1014, 305] width 142 height 439
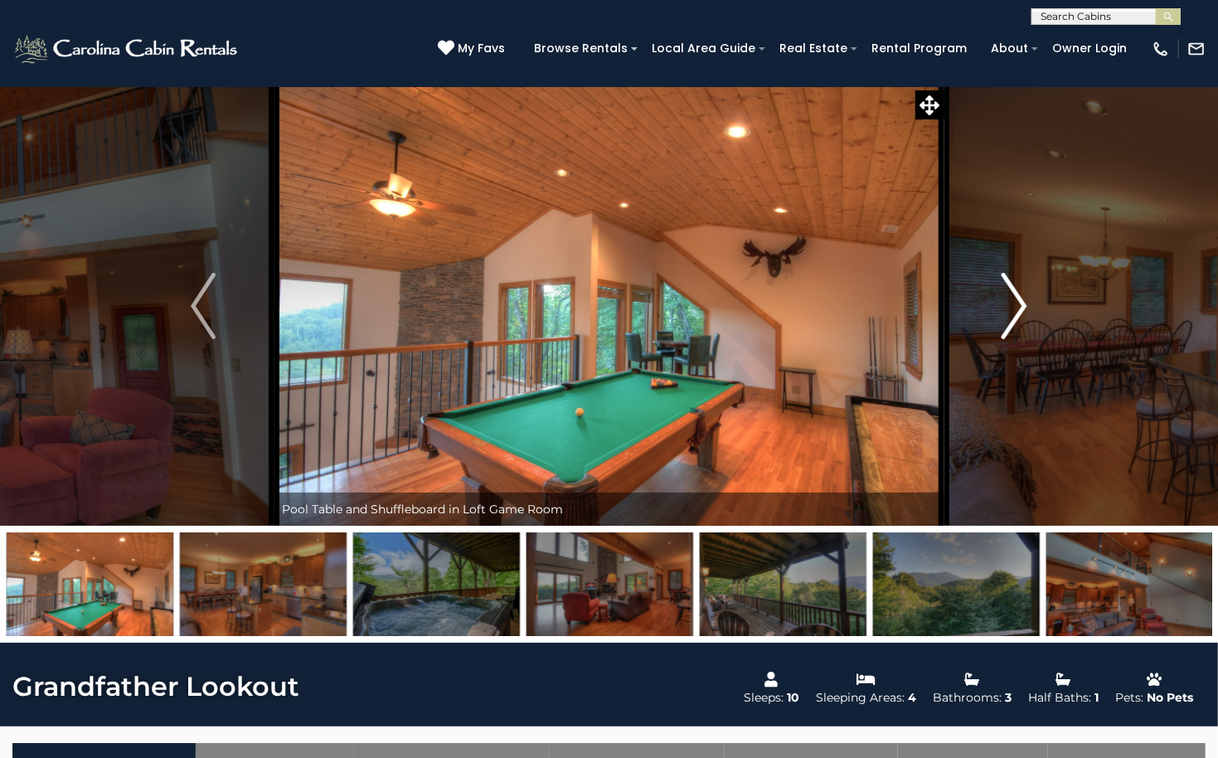
click at [1036, 317] on button "Next" at bounding box center [1014, 305] width 142 height 439
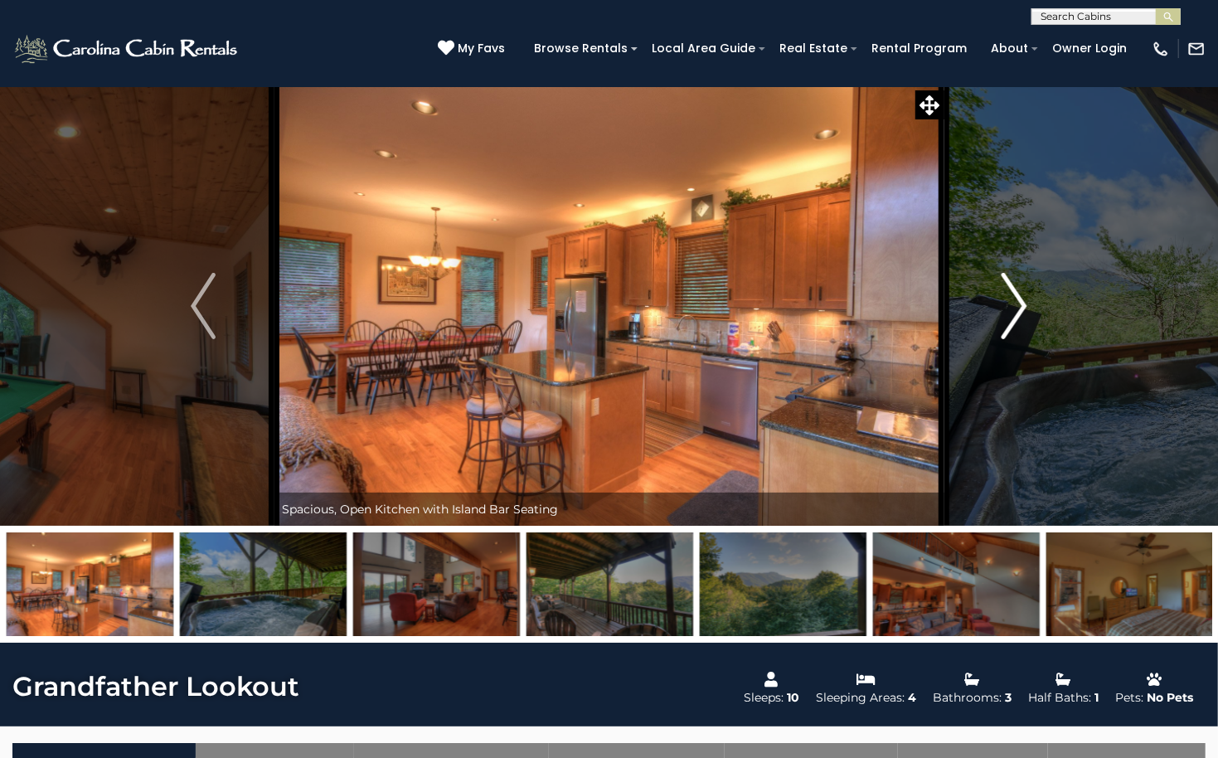
click at [1037, 317] on button "Next" at bounding box center [1014, 305] width 142 height 439
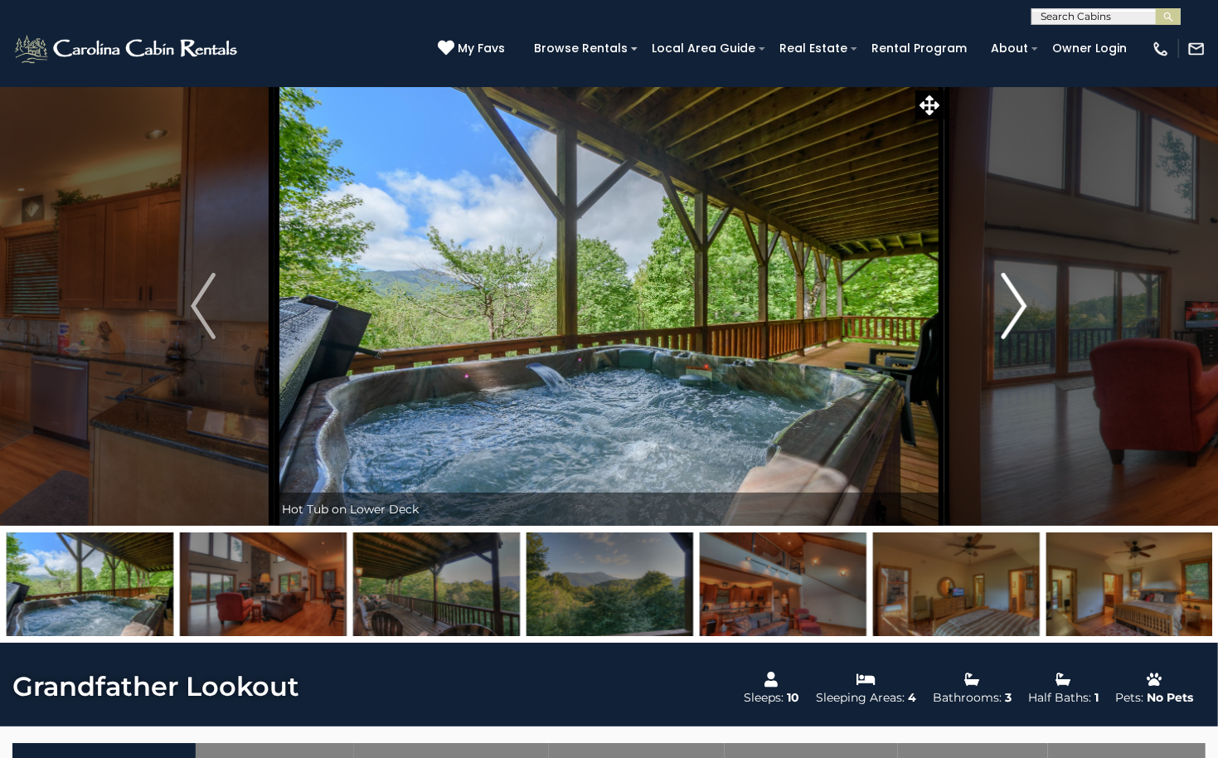
click at [1015, 321] on img "Next" at bounding box center [1014, 306] width 25 height 66
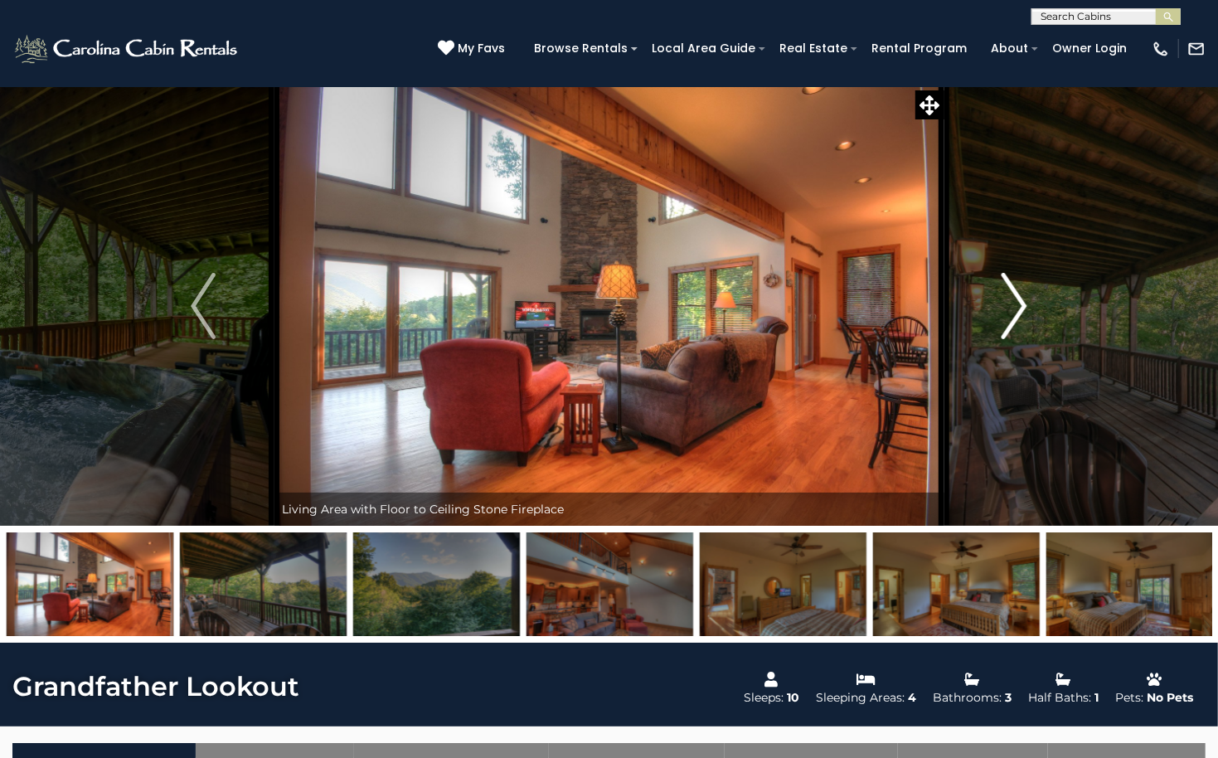
click at [1015, 321] on img "Next" at bounding box center [1014, 306] width 25 height 66
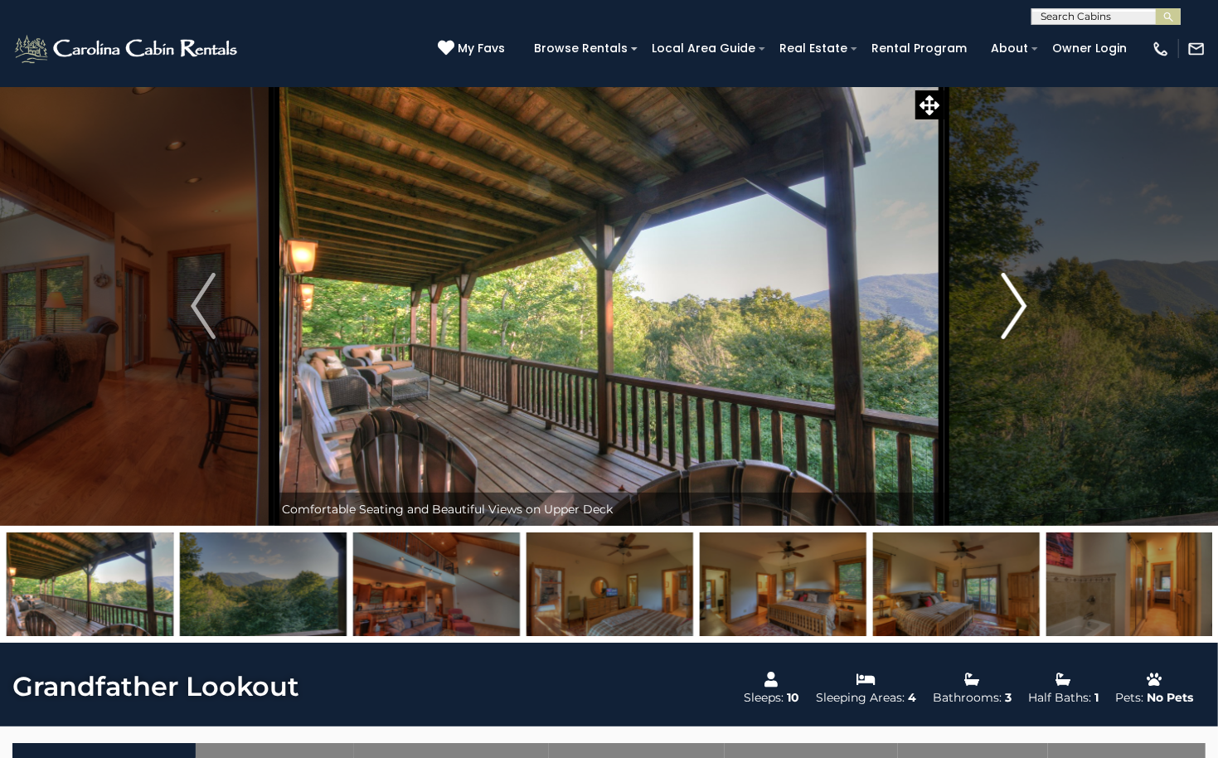
click at [1015, 321] on img "Next" at bounding box center [1014, 306] width 25 height 66
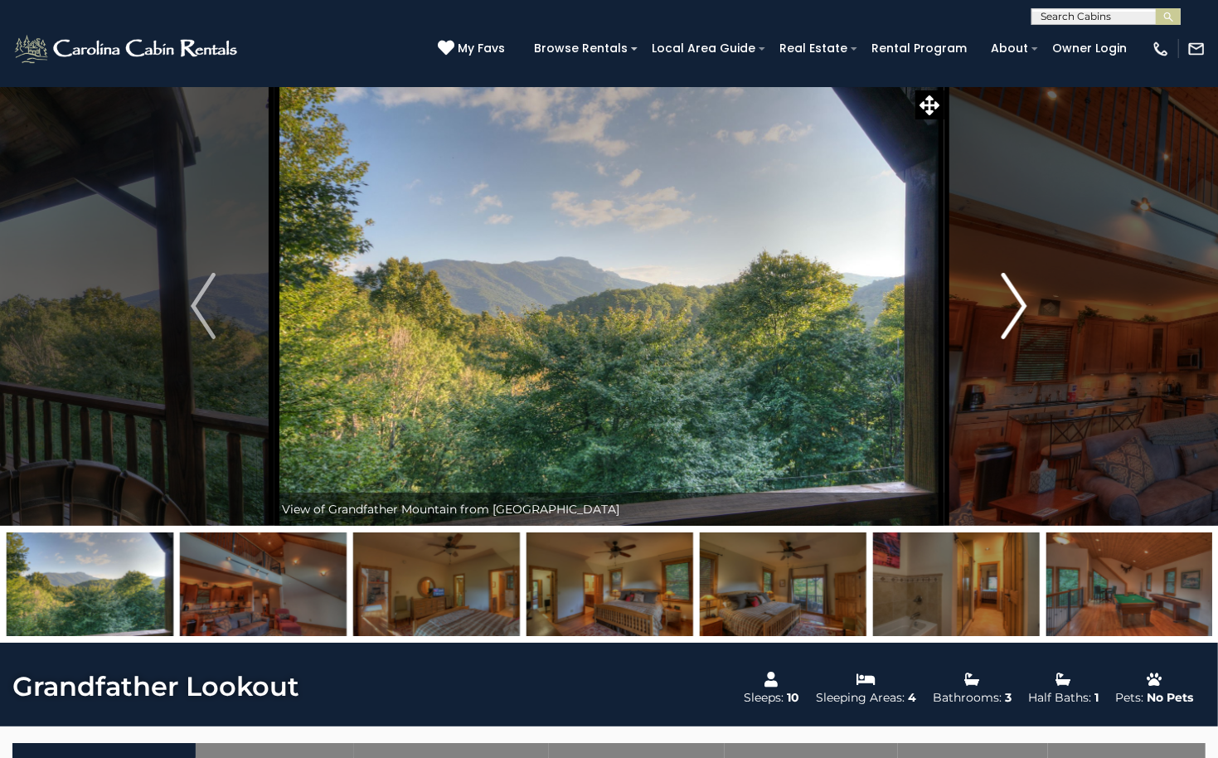
click at [1015, 321] on img "Next" at bounding box center [1014, 306] width 25 height 66
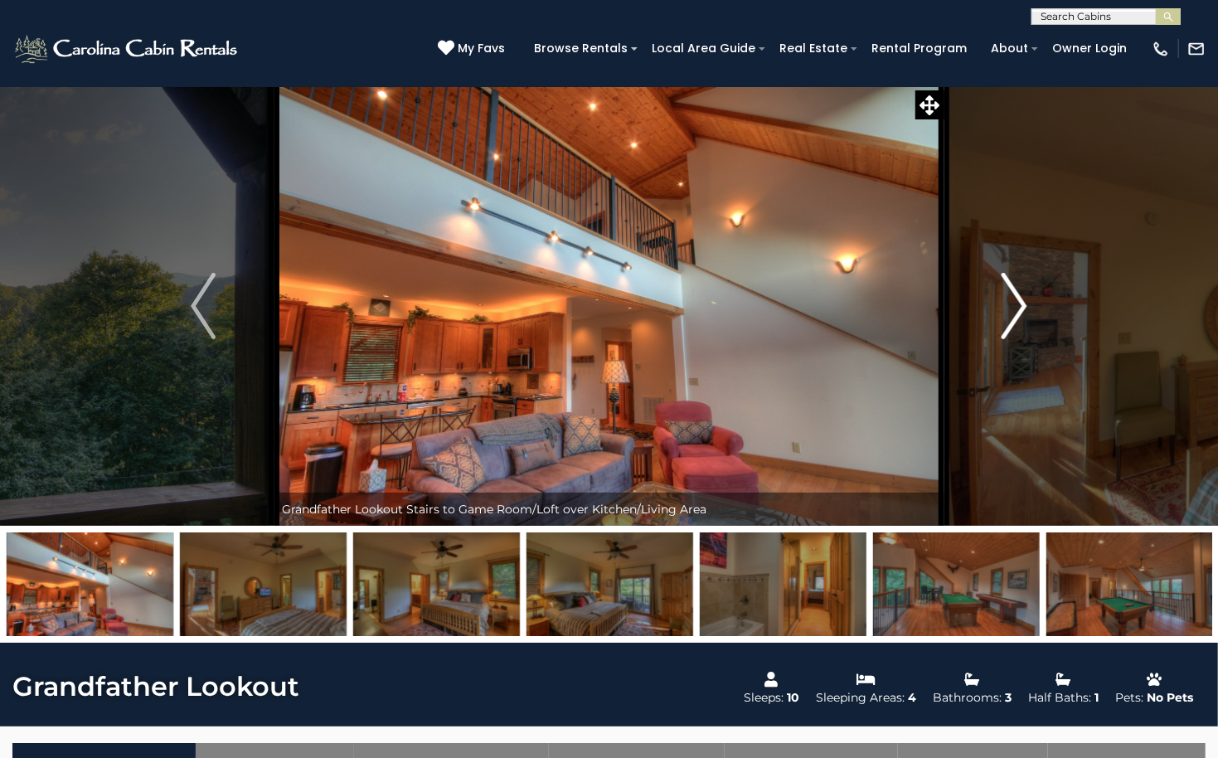
click at [1015, 321] on img "Next" at bounding box center [1014, 306] width 25 height 66
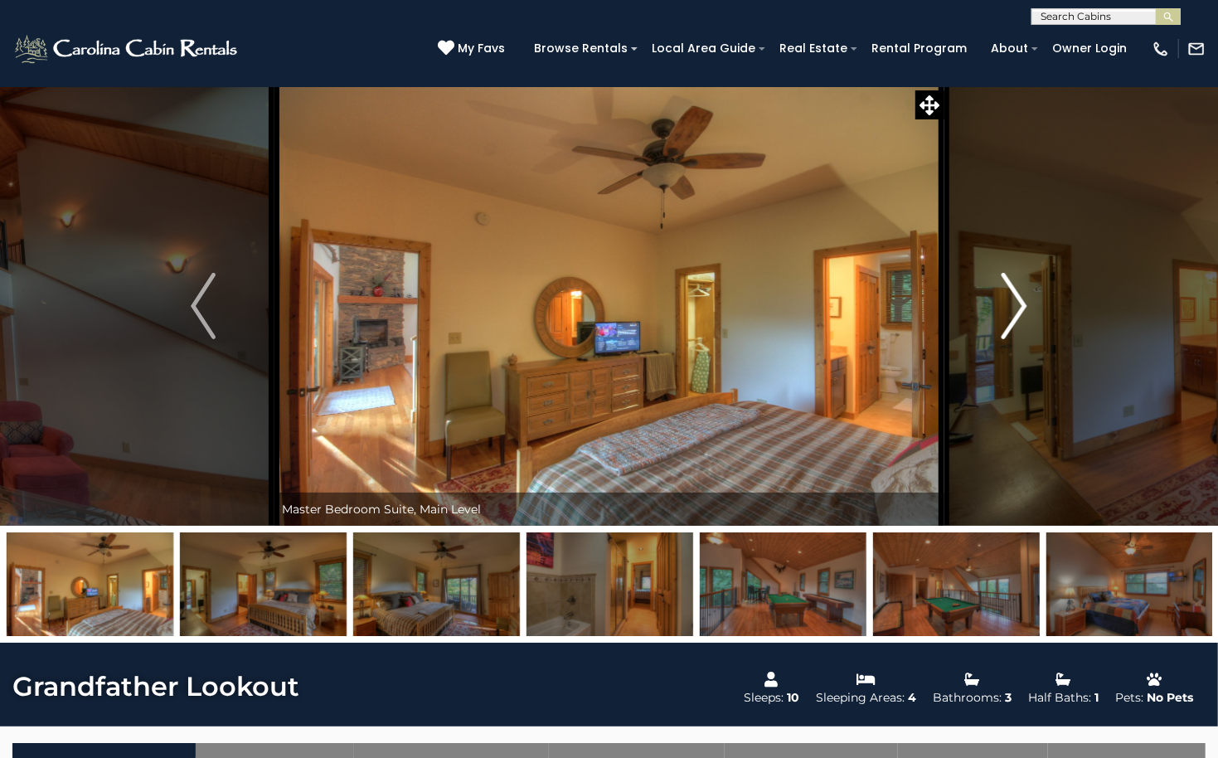
click at [1015, 307] on img "Next" at bounding box center [1014, 306] width 25 height 66
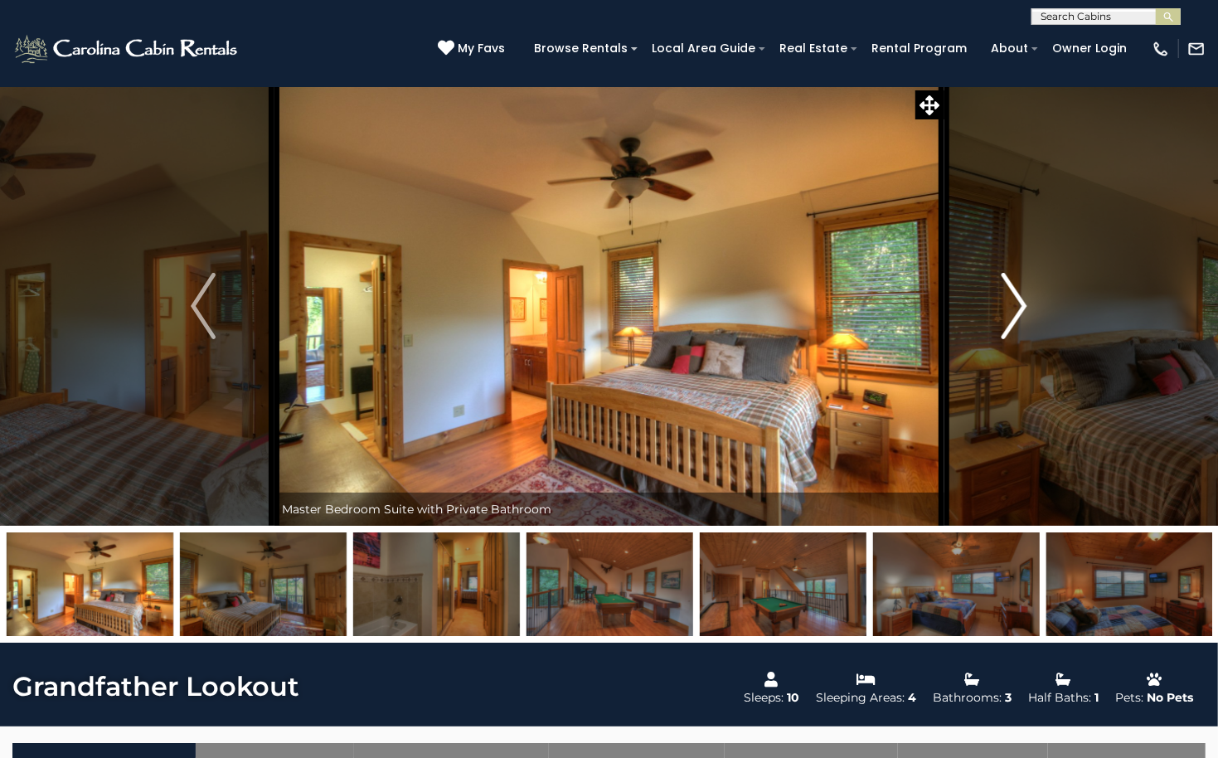
click at [1015, 306] on img "Next" at bounding box center [1014, 306] width 25 height 66
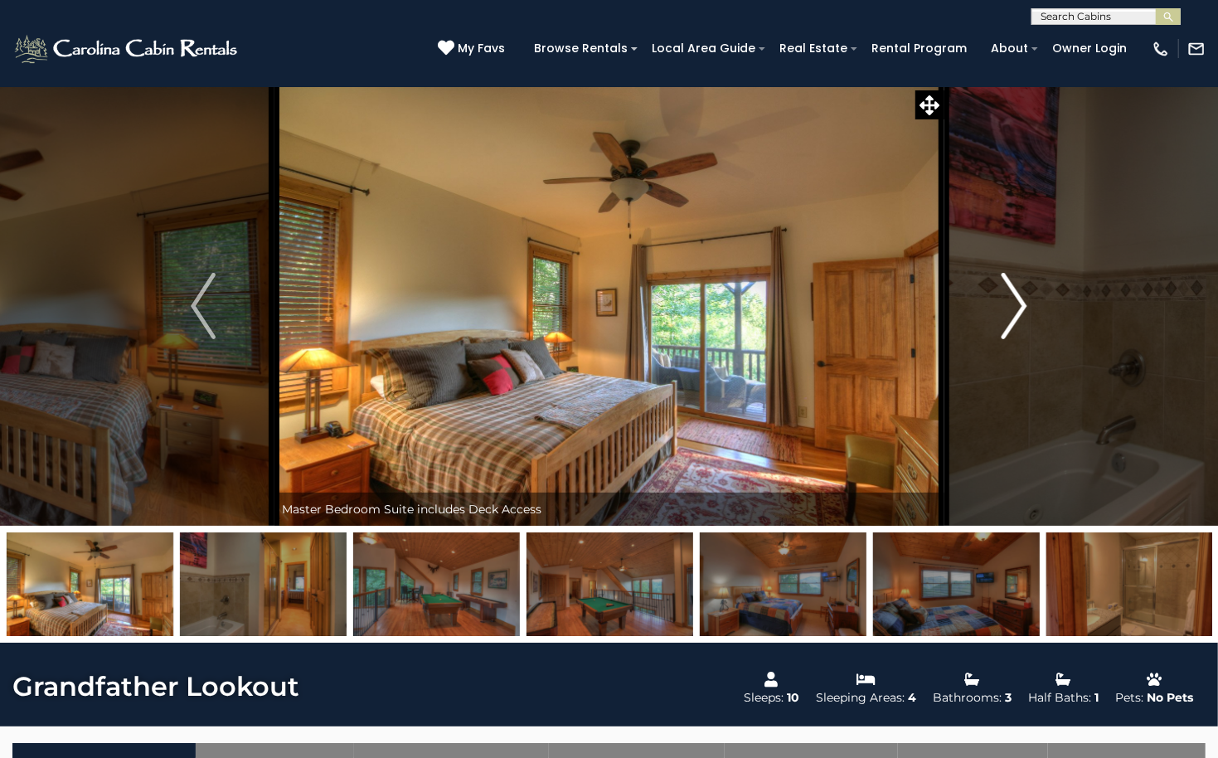
click at [1015, 306] on img "Next" at bounding box center [1014, 306] width 25 height 66
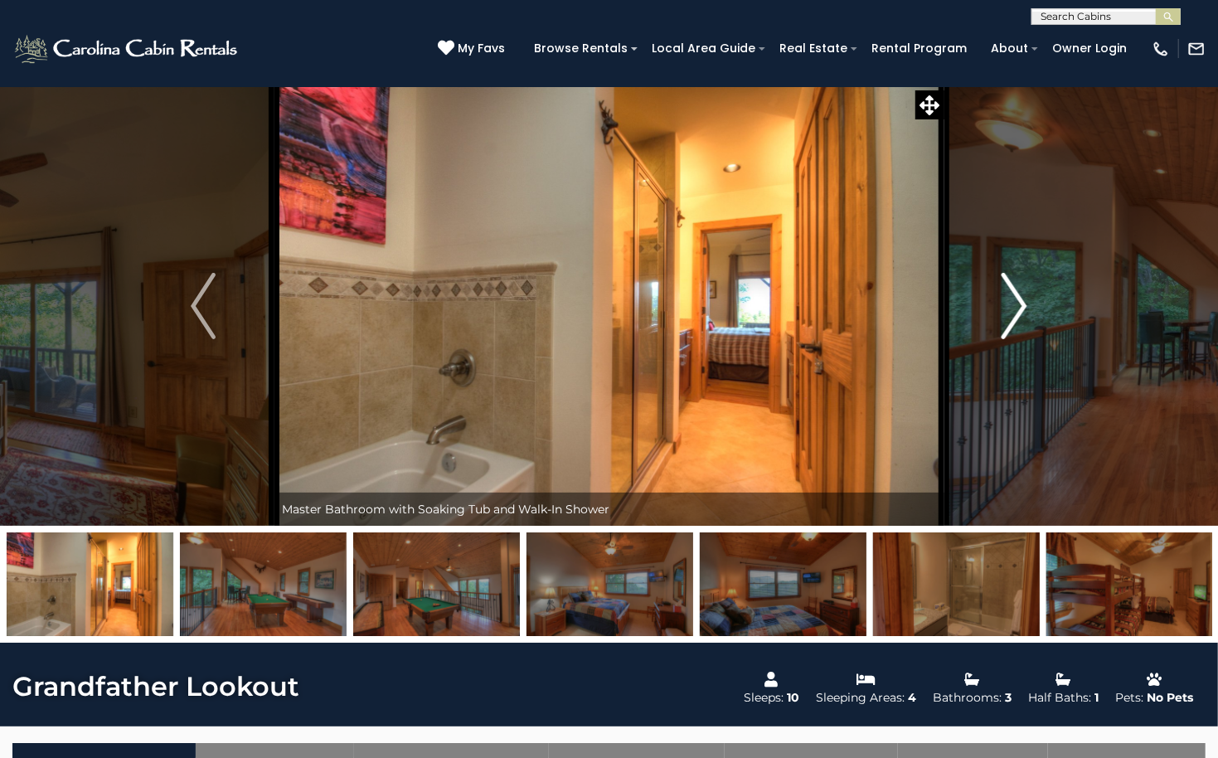
click at [1015, 306] on img "Next" at bounding box center [1014, 306] width 25 height 66
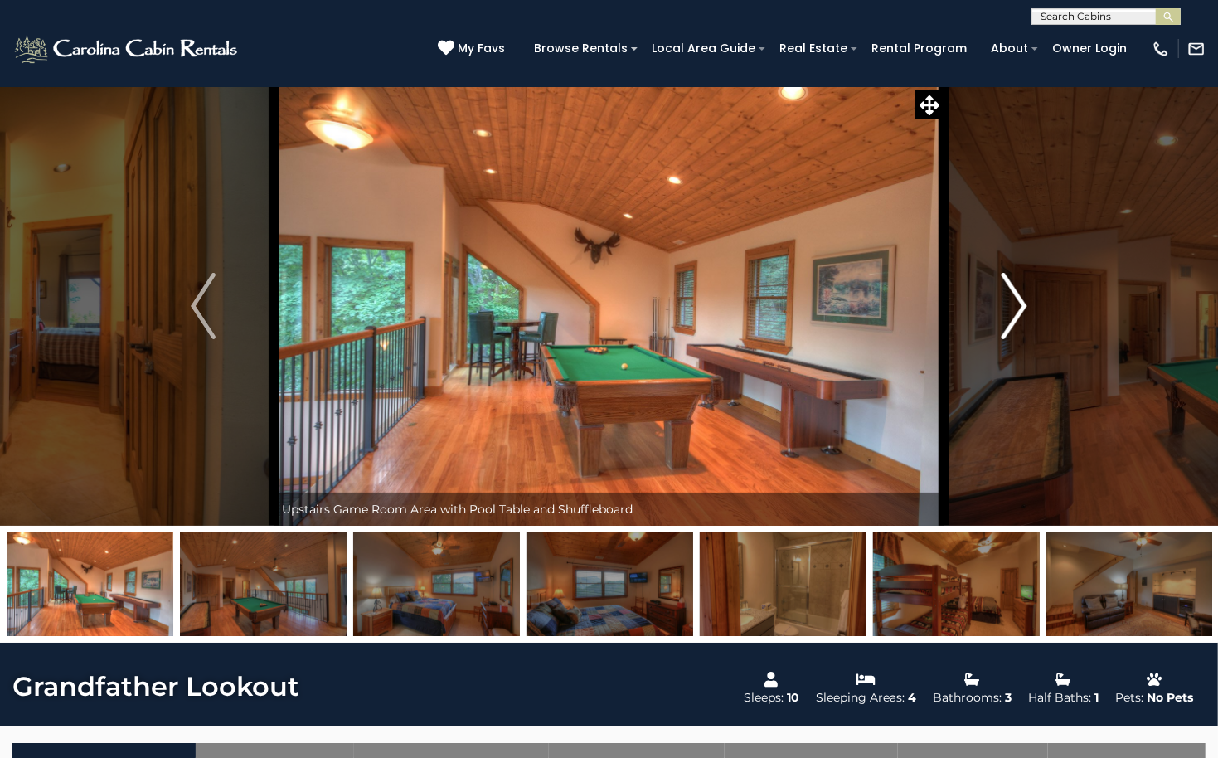
click at [1019, 308] on img "Next" at bounding box center [1014, 306] width 25 height 66
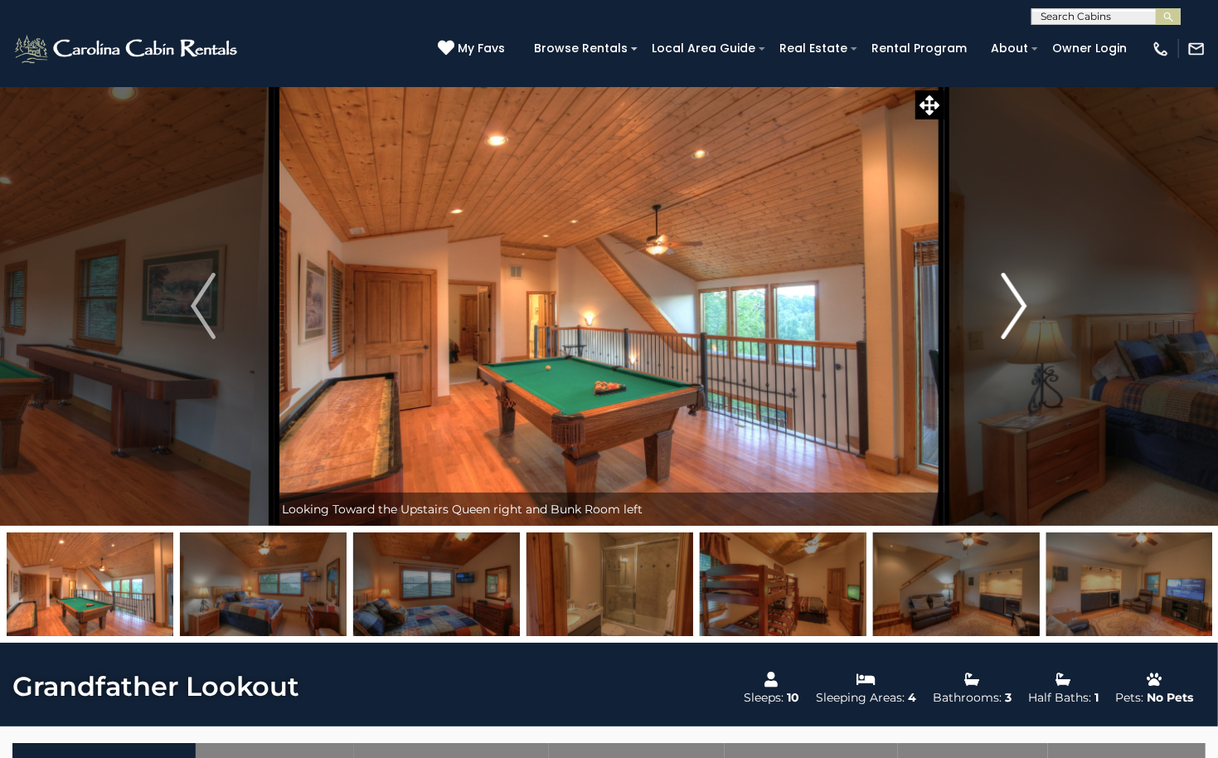
click at [1019, 308] on img "Next" at bounding box center [1014, 306] width 25 height 66
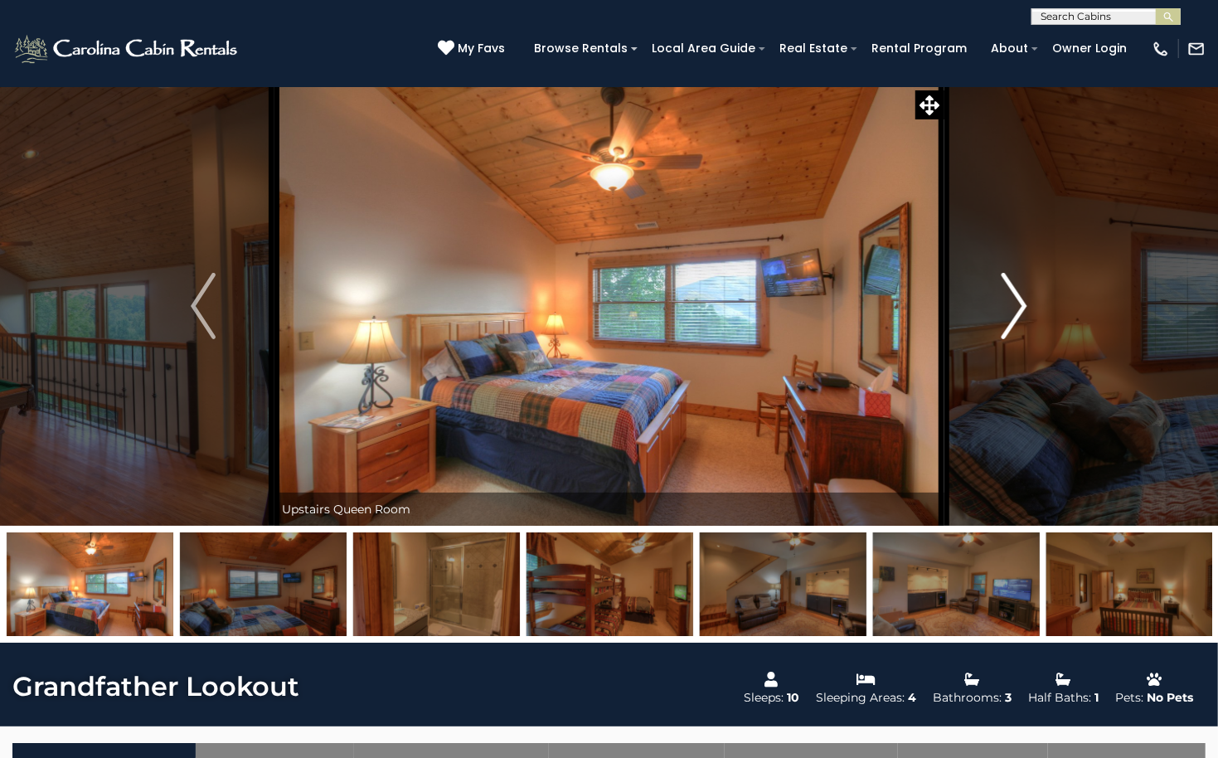
click at [1019, 308] on img "Next" at bounding box center [1014, 306] width 25 height 66
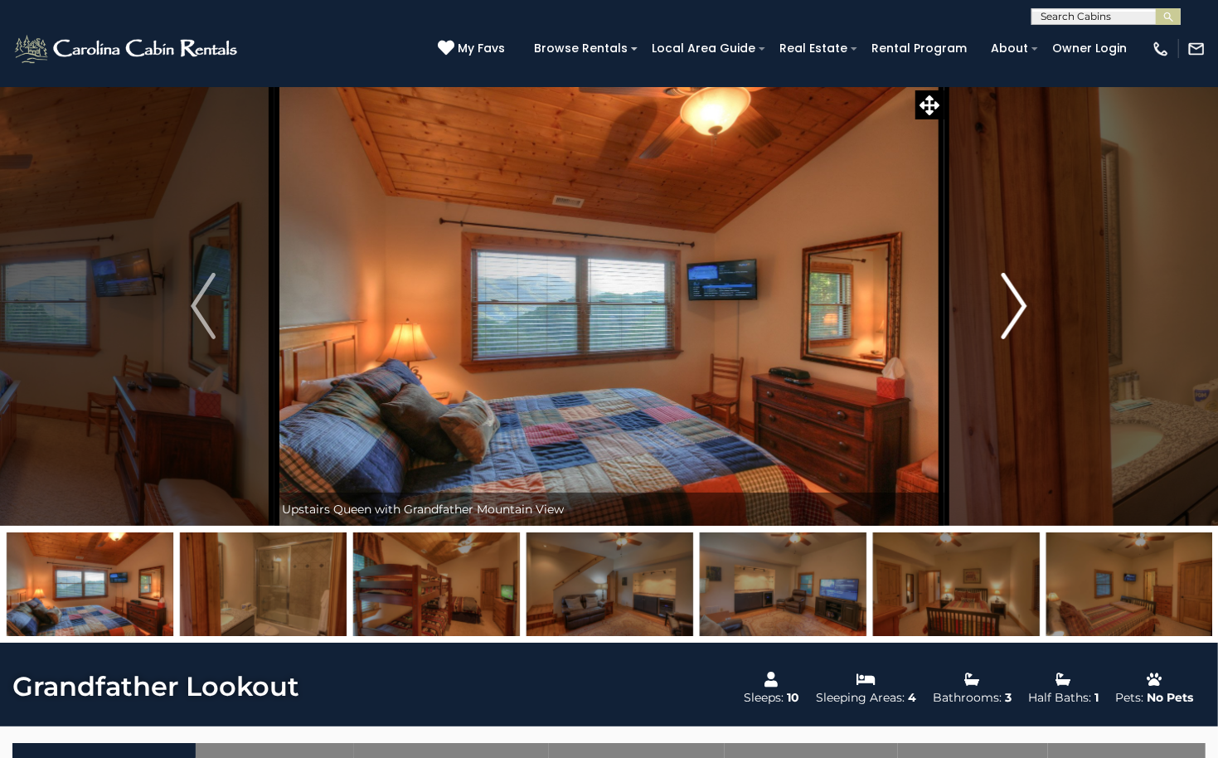
click at [1019, 308] on img "Next" at bounding box center [1014, 306] width 25 height 66
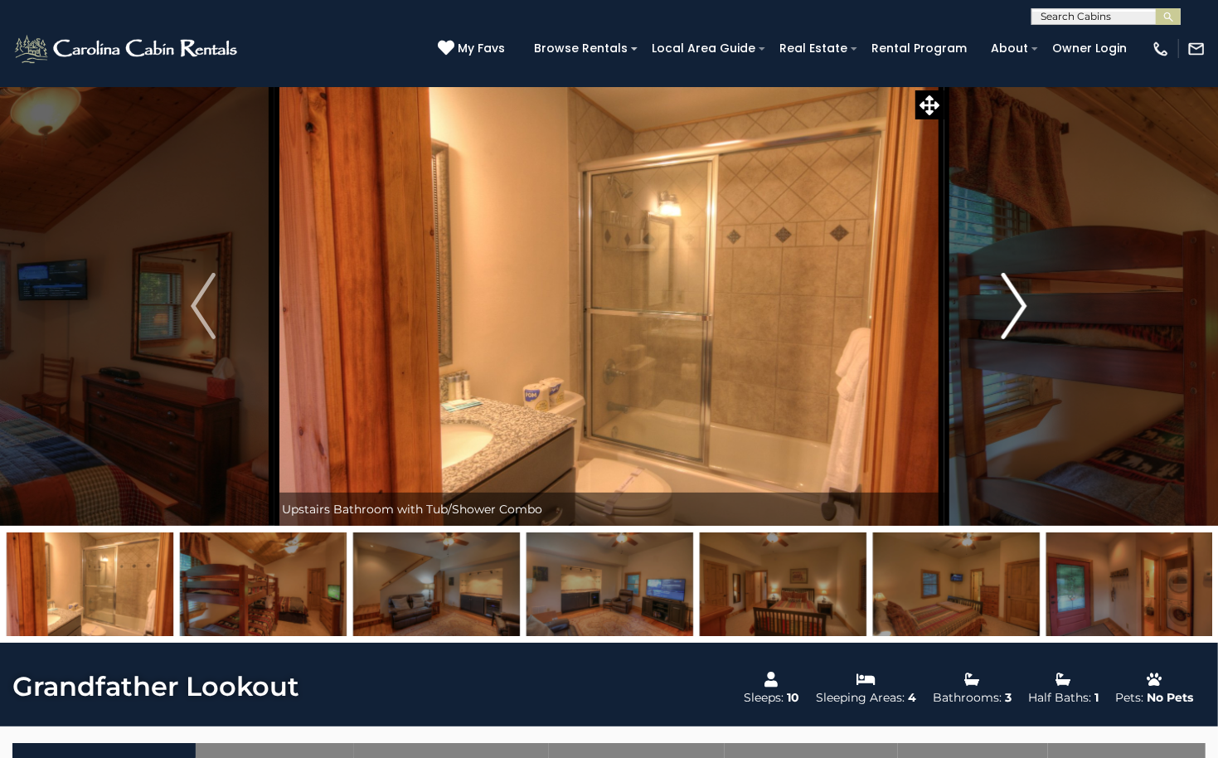
click at [1019, 308] on img "Next" at bounding box center [1014, 306] width 25 height 66
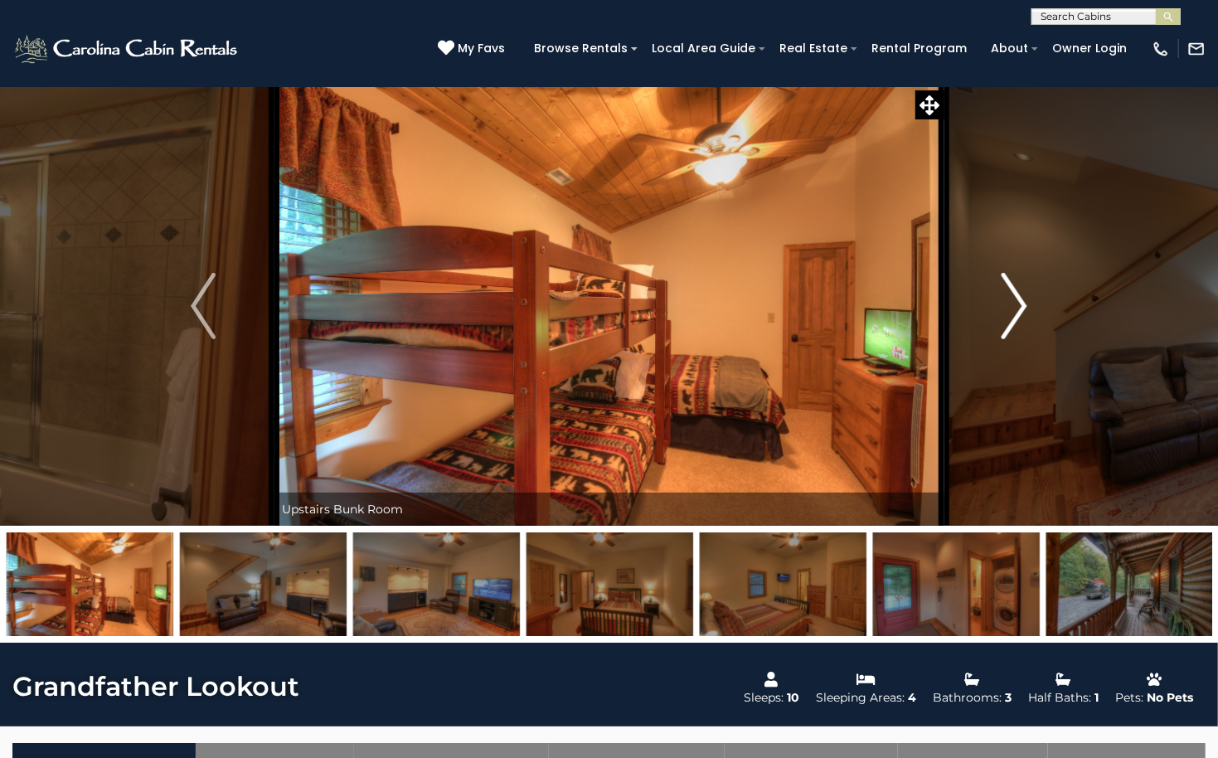
click at [1019, 308] on img "Next" at bounding box center [1014, 306] width 25 height 66
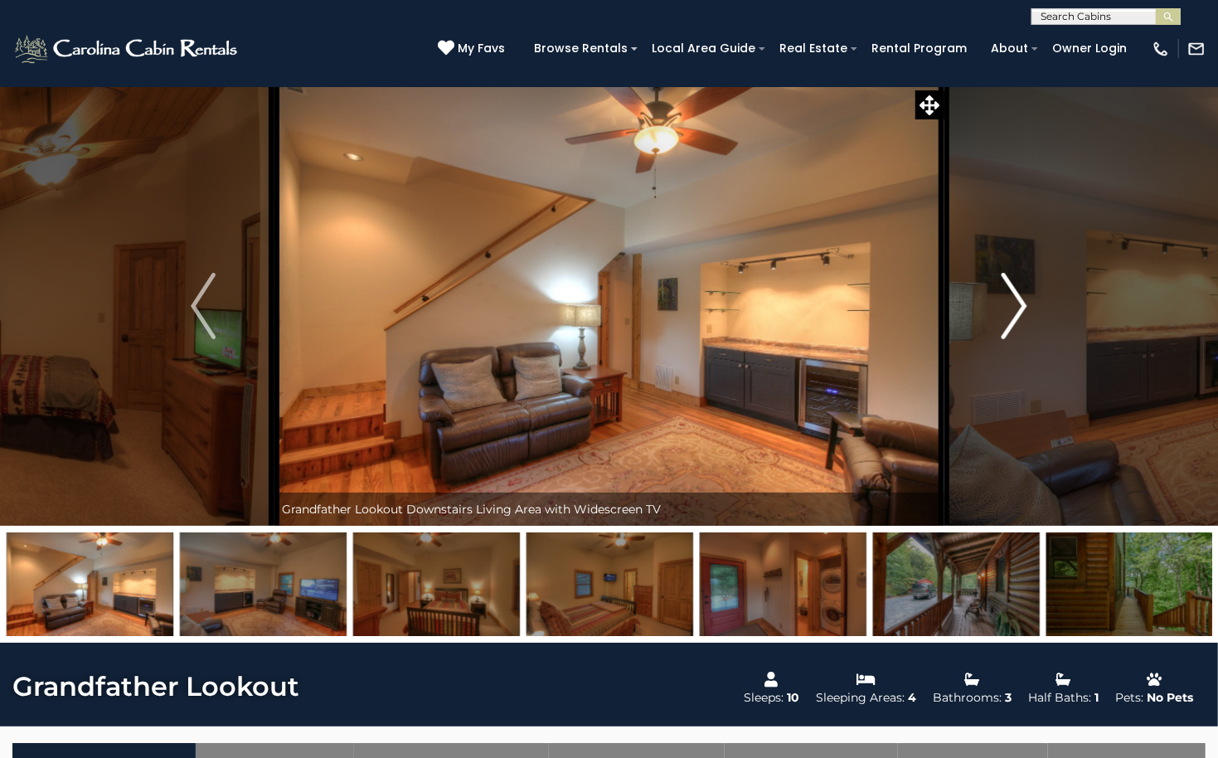
click at [1019, 308] on img "Next" at bounding box center [1014, 306] width 25 height 66
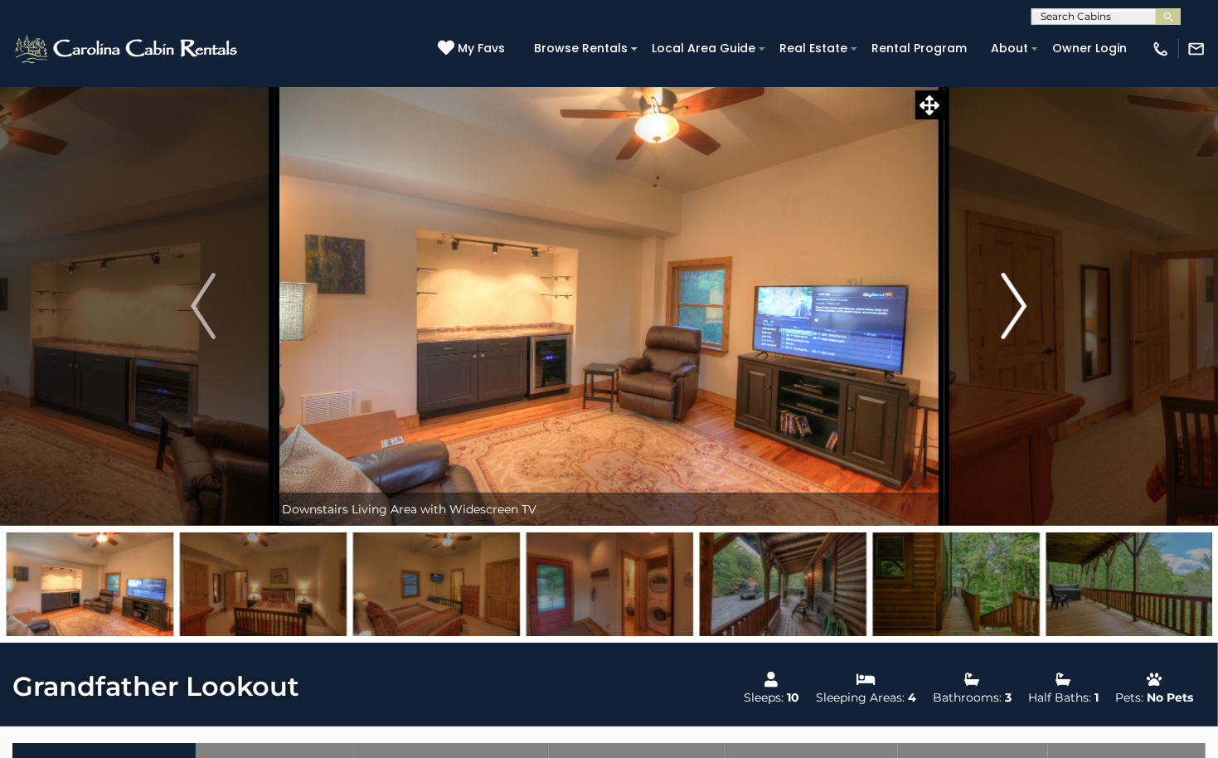
click at [1019, 308] on img "Next" at bounding box center [1014, 306] width 25 height 66
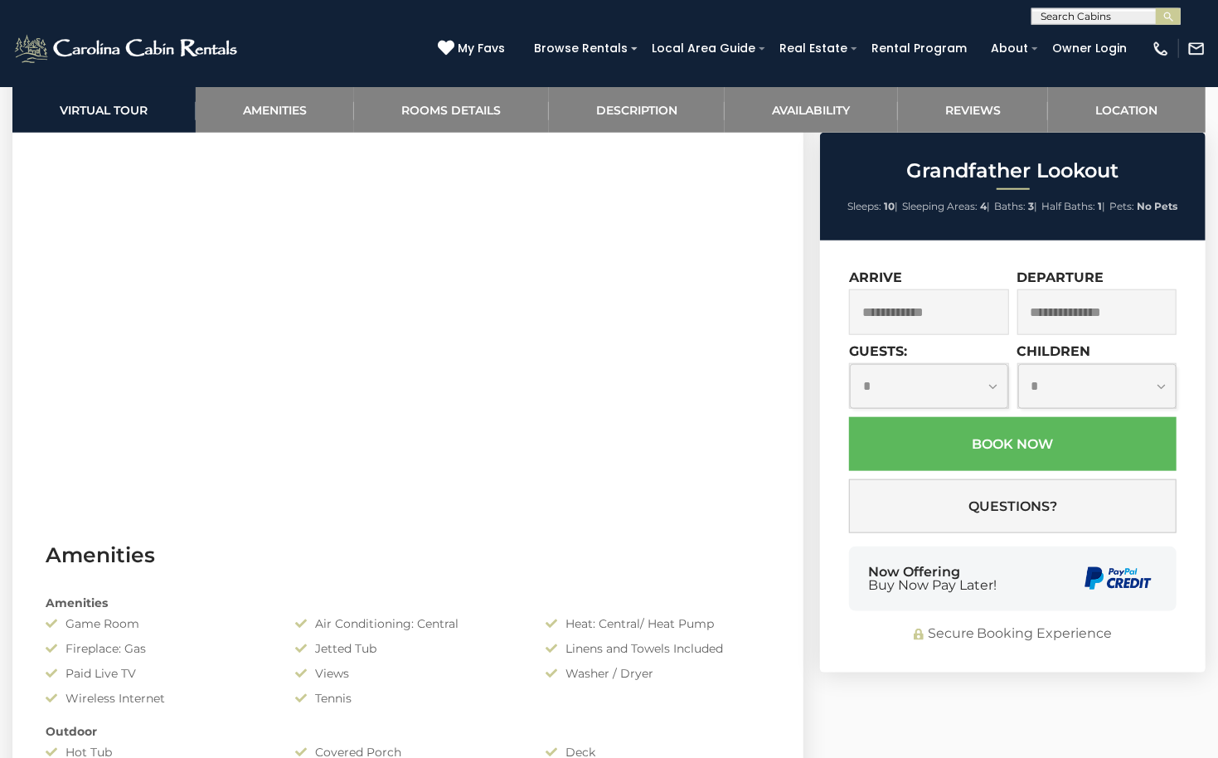
scroll to position [799, 0]
